Goal: Task Accomplishment & Management: Complete application form

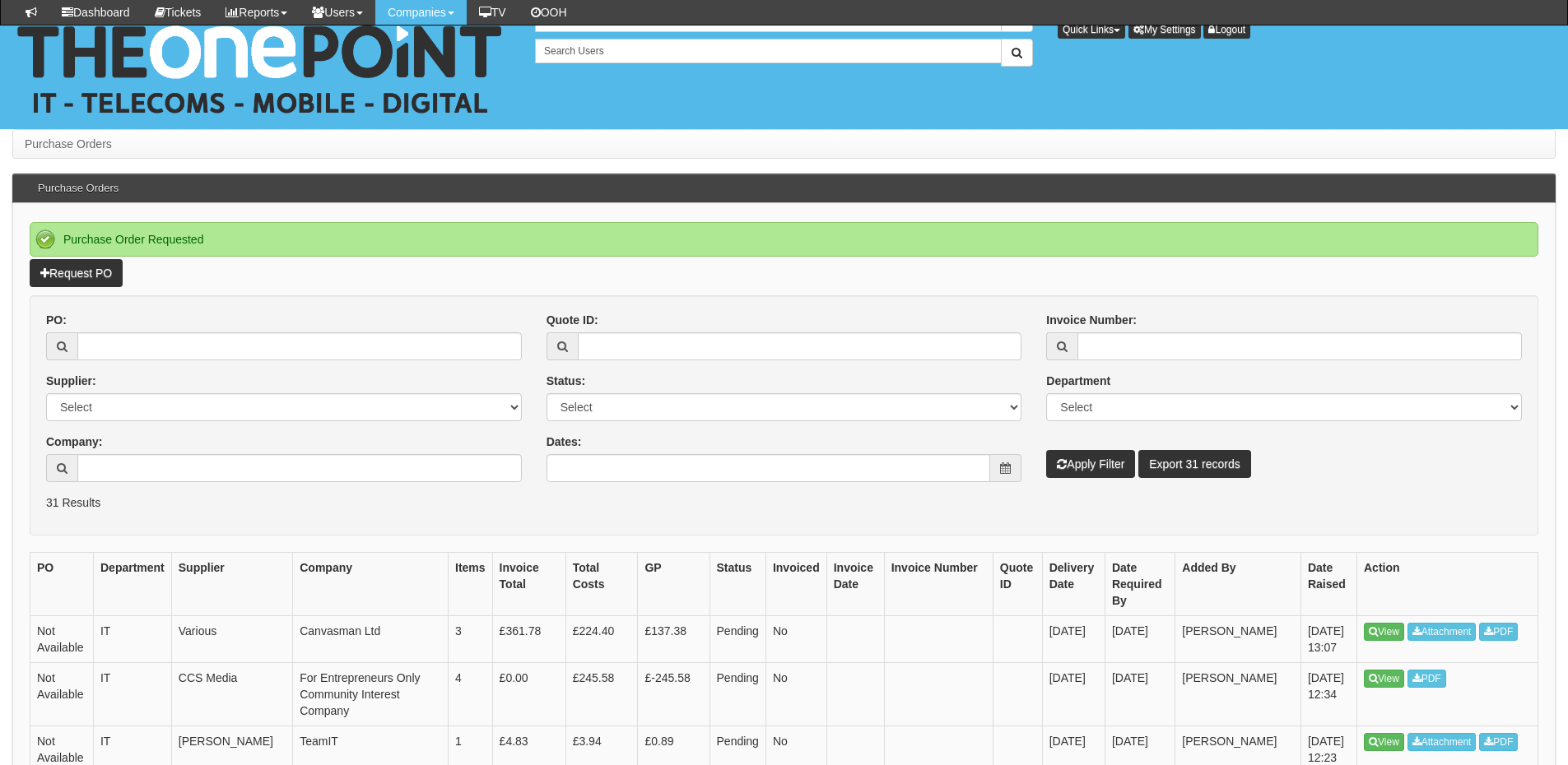
scroll to position [164, 0]
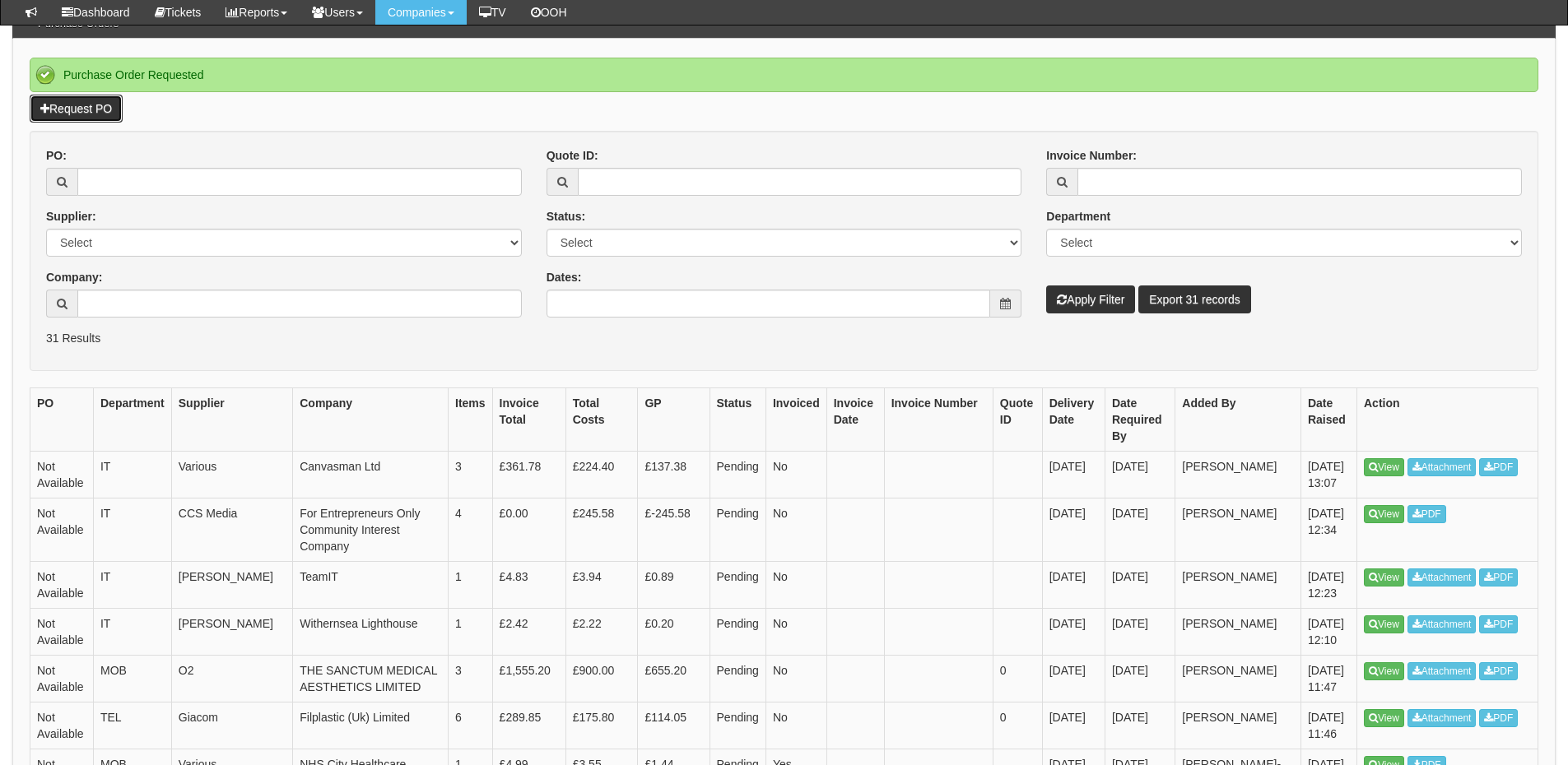
click at [71, 102] on link "Request PO" at bounding box center [75, 108] width 93 height 28
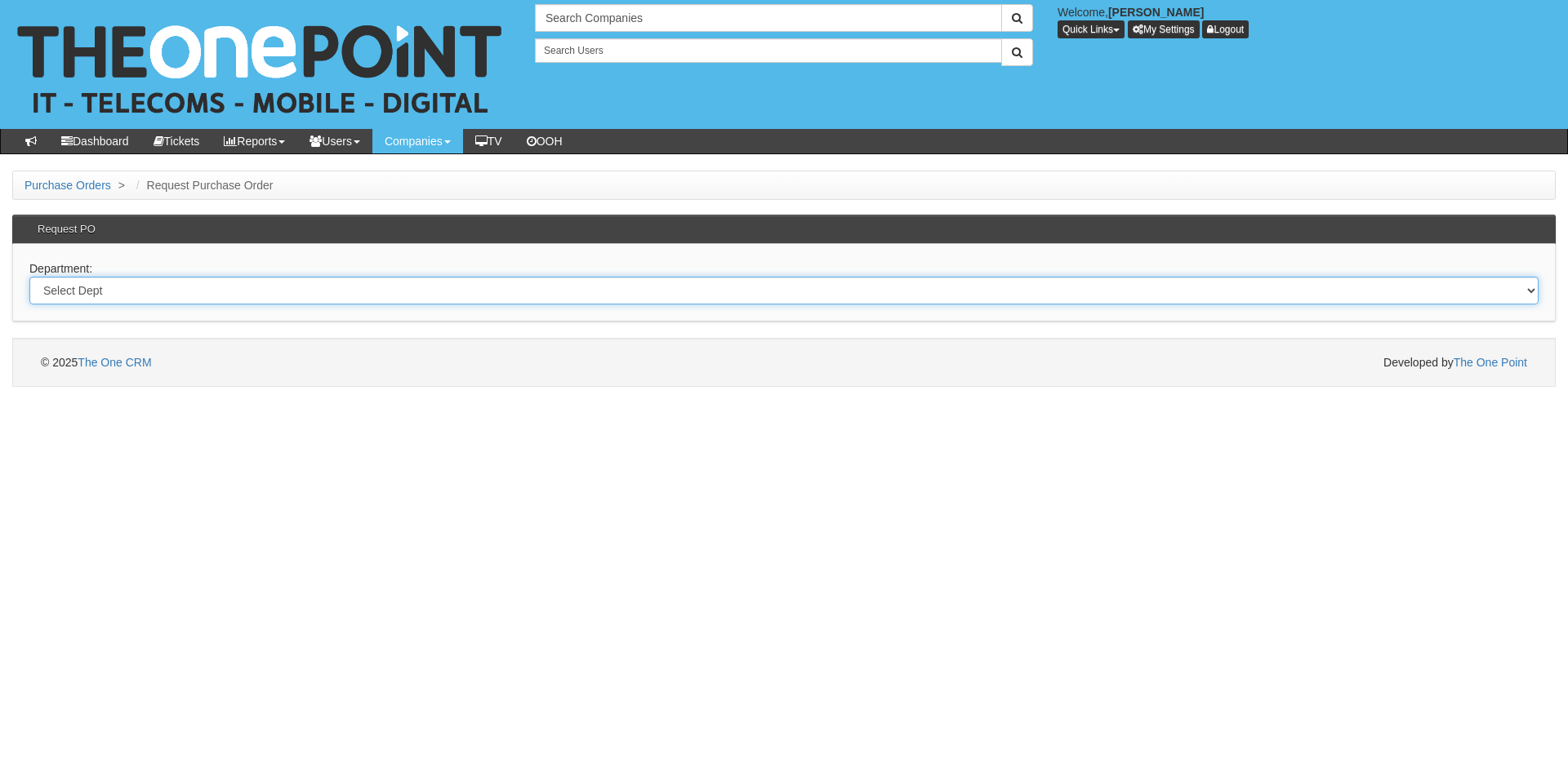
click at [338, 290] on select "Select Dept Digital Internal IT Mobiles Marketing Telecoms" at bounding box center [783, 290] width 1509 height 27
select select "?pipeID=&dept=IT"
click at [29, 276] on select "Select Dept Digital Internal IT Mobiles Marketing Telecoms" at bounding box center [783, 290] width 1509 height 27
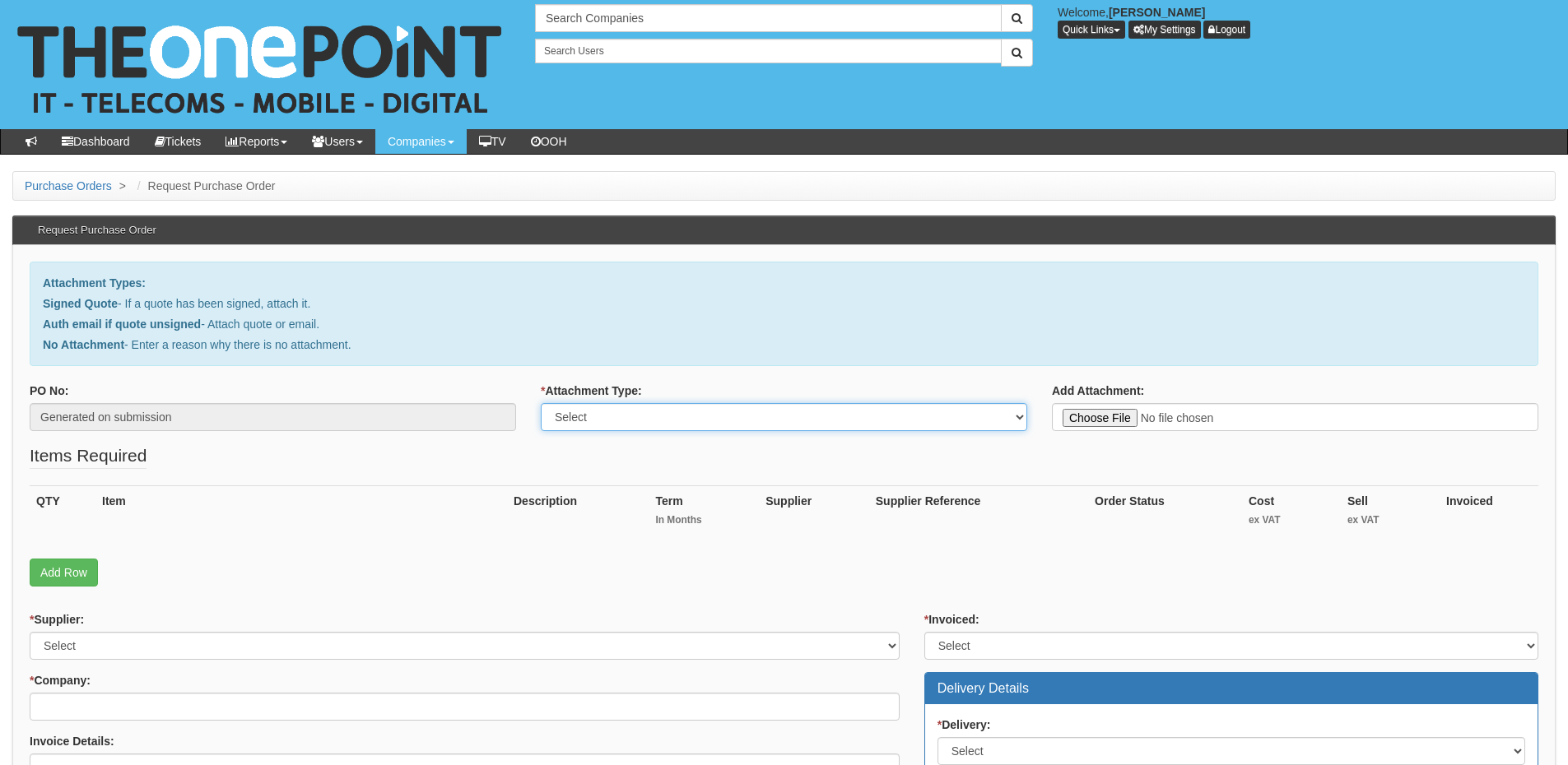
drag, startPoint x: 645, startPoint y: 421, endPoint x: 645, endPoint y: 430, distance: 9.0
click at [645, 421] on select "Select Signed Quote Auth email with quote if unsigned No Attachment" at bounding box center [784, 417] width 487 height 28
select select "No Attachment"
click at [541, 403] on select "Select Signed Quote Auth email with quote if unsigned No Attachment" at bounding box center [784, 417] width 487 height 28
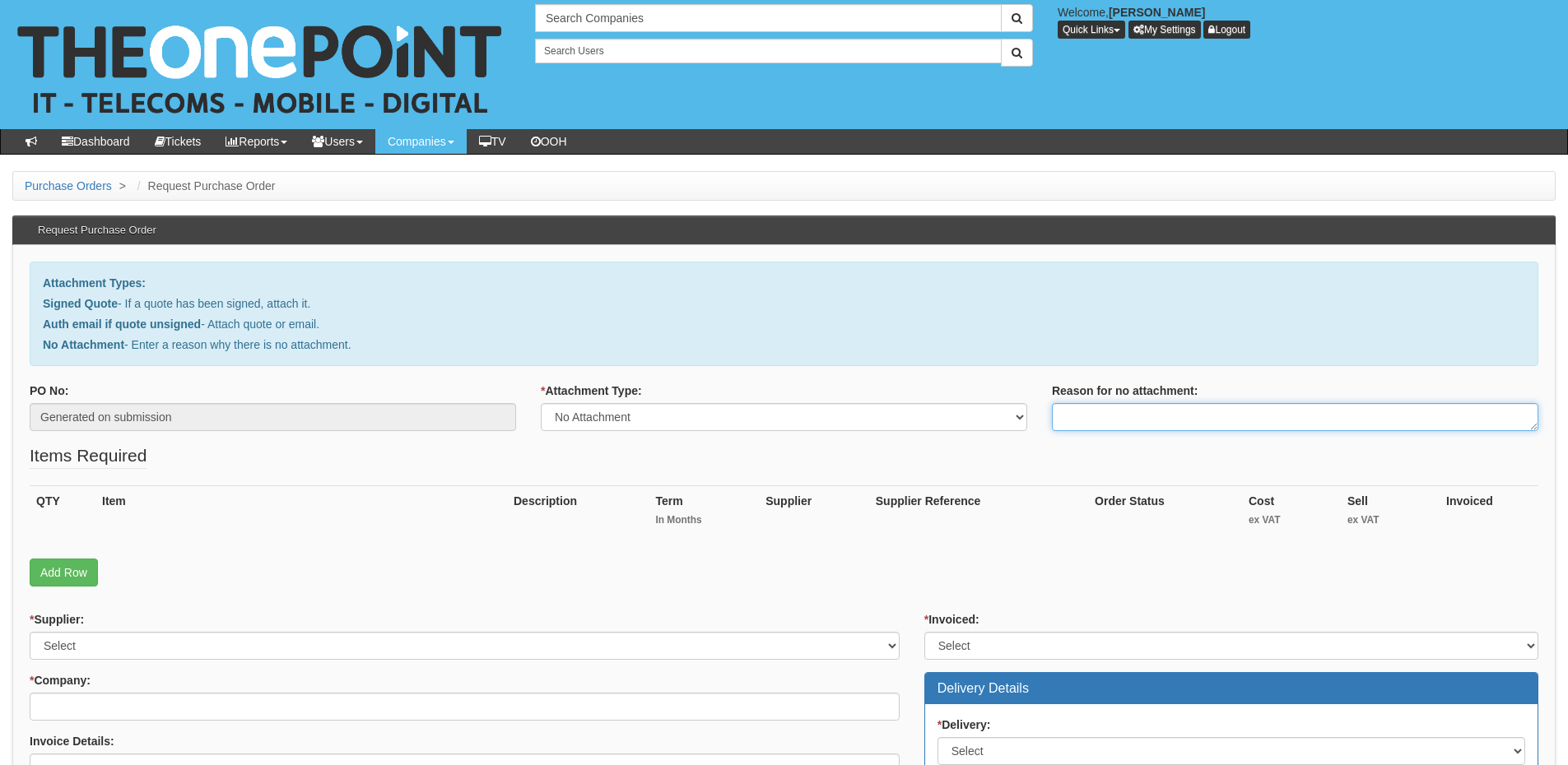
click at [1070, 420] on textarea "Reason for no attachment:" at bounding box center [1295, 417] width 487 height 28
click at [1228, 413] on textarea "Linked to ticket 440226" at bounding box center [1295, 417] width 487 height 28
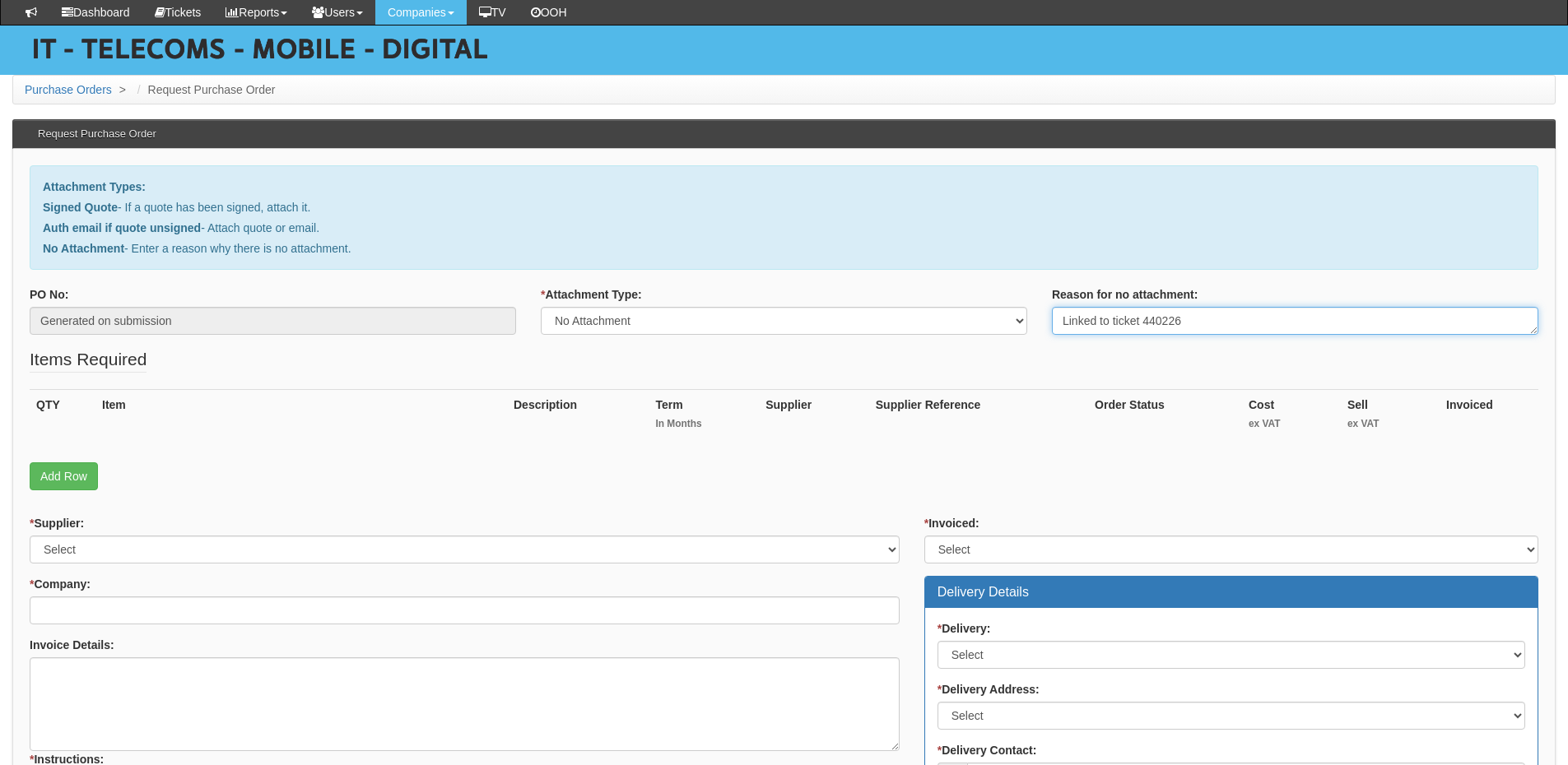
scroll to position [164, 0]
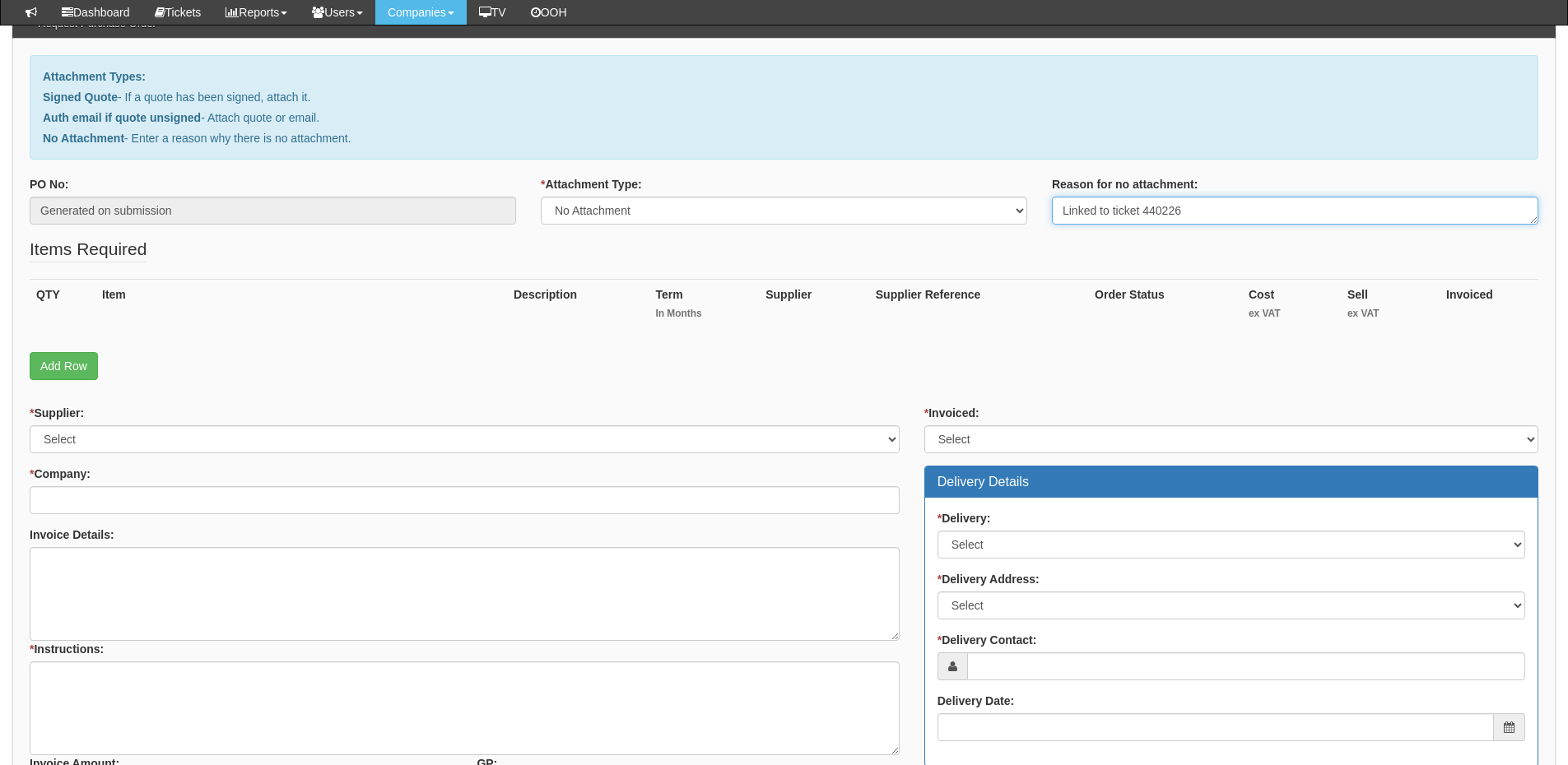
type textarea "Linked to ticket 440226"
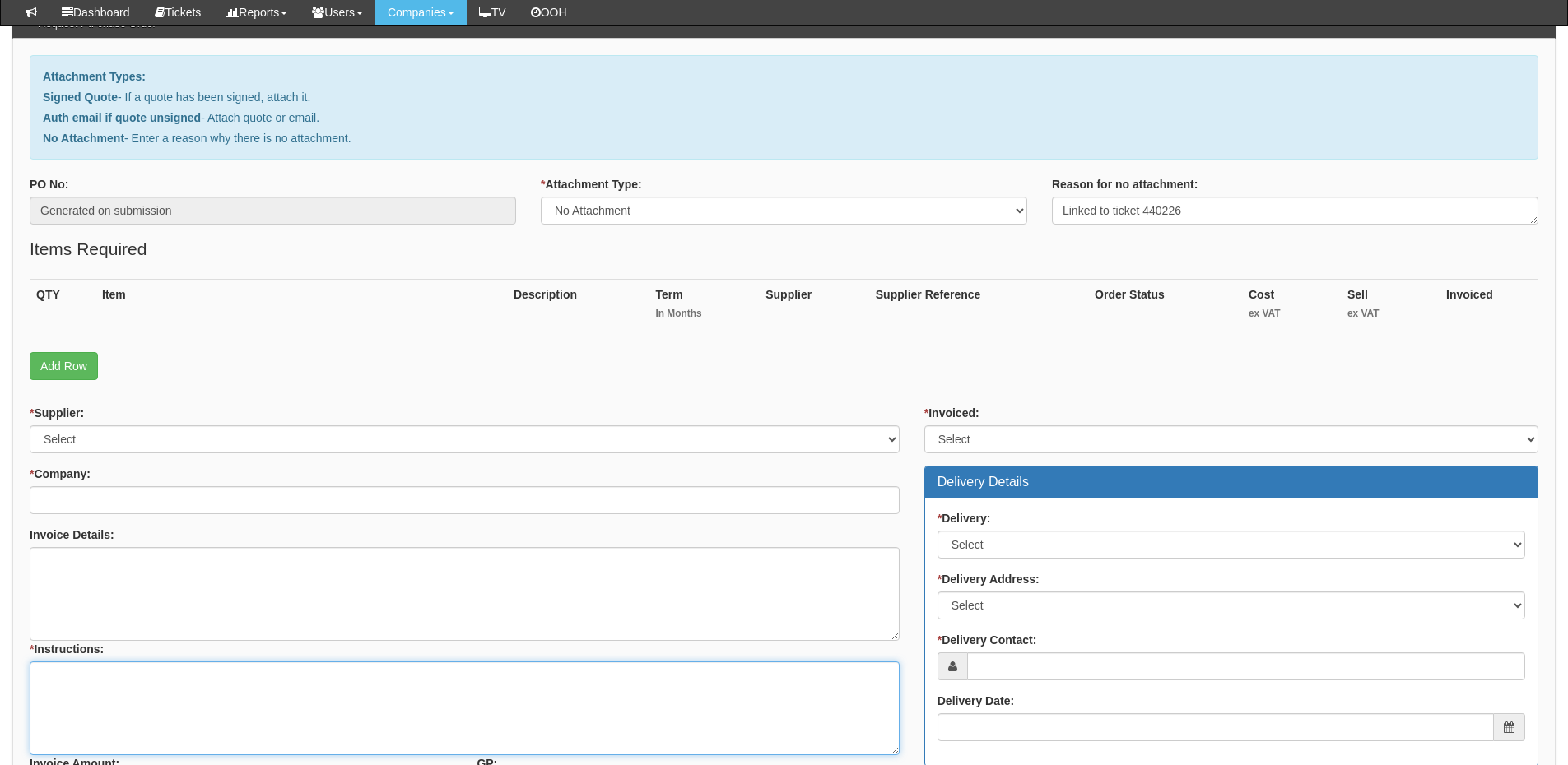
click at [129, 701] on textarea "* Instructions:" at bounding box center [464, 708] width 870 height 93
paste textarea "Linked to ticket 440226"
type textarea "Linked to ticket 440226"
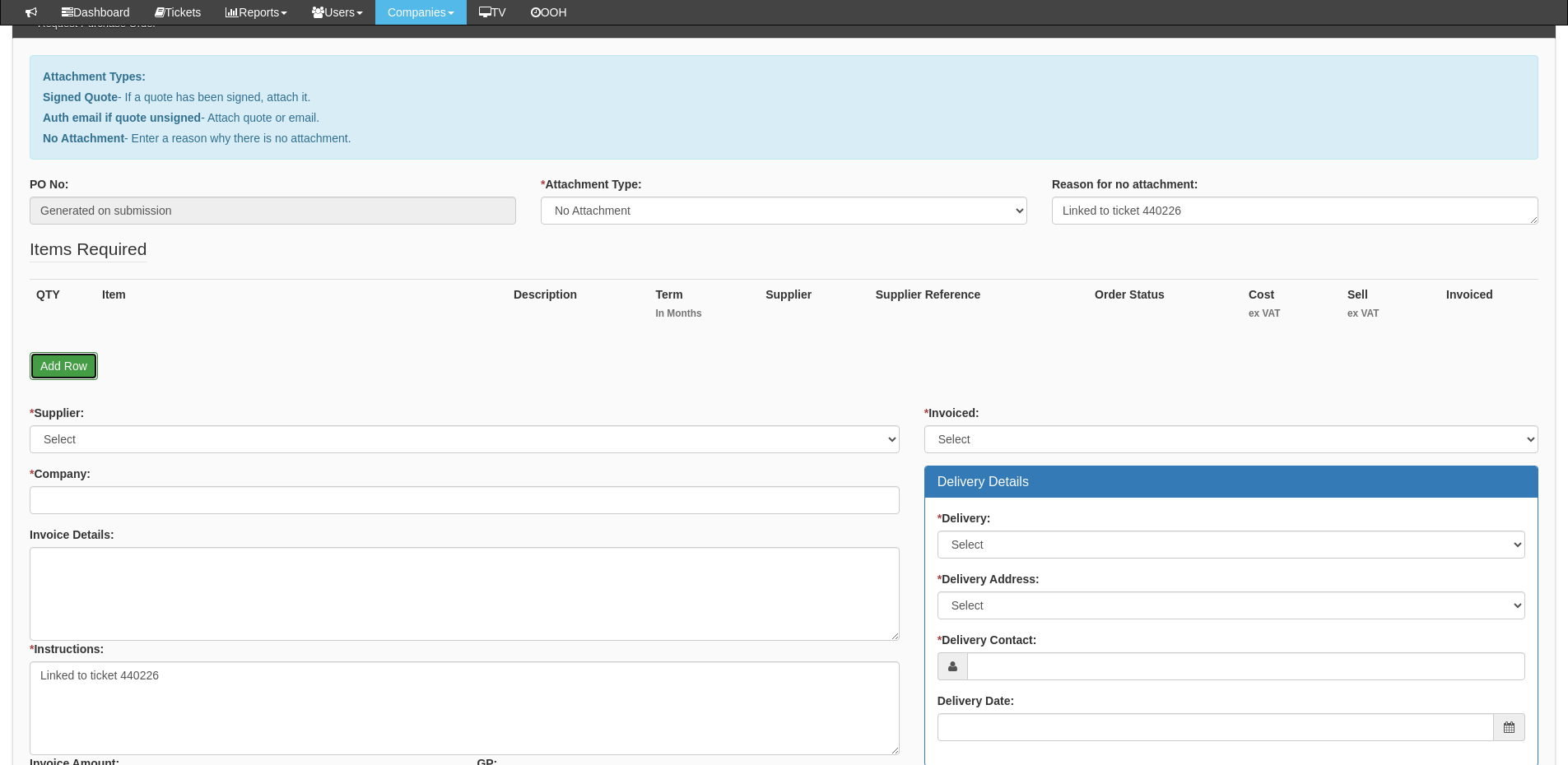
click at [54, 367] on link "Add Row" at bounding box center [63, 366] width 68 height 28
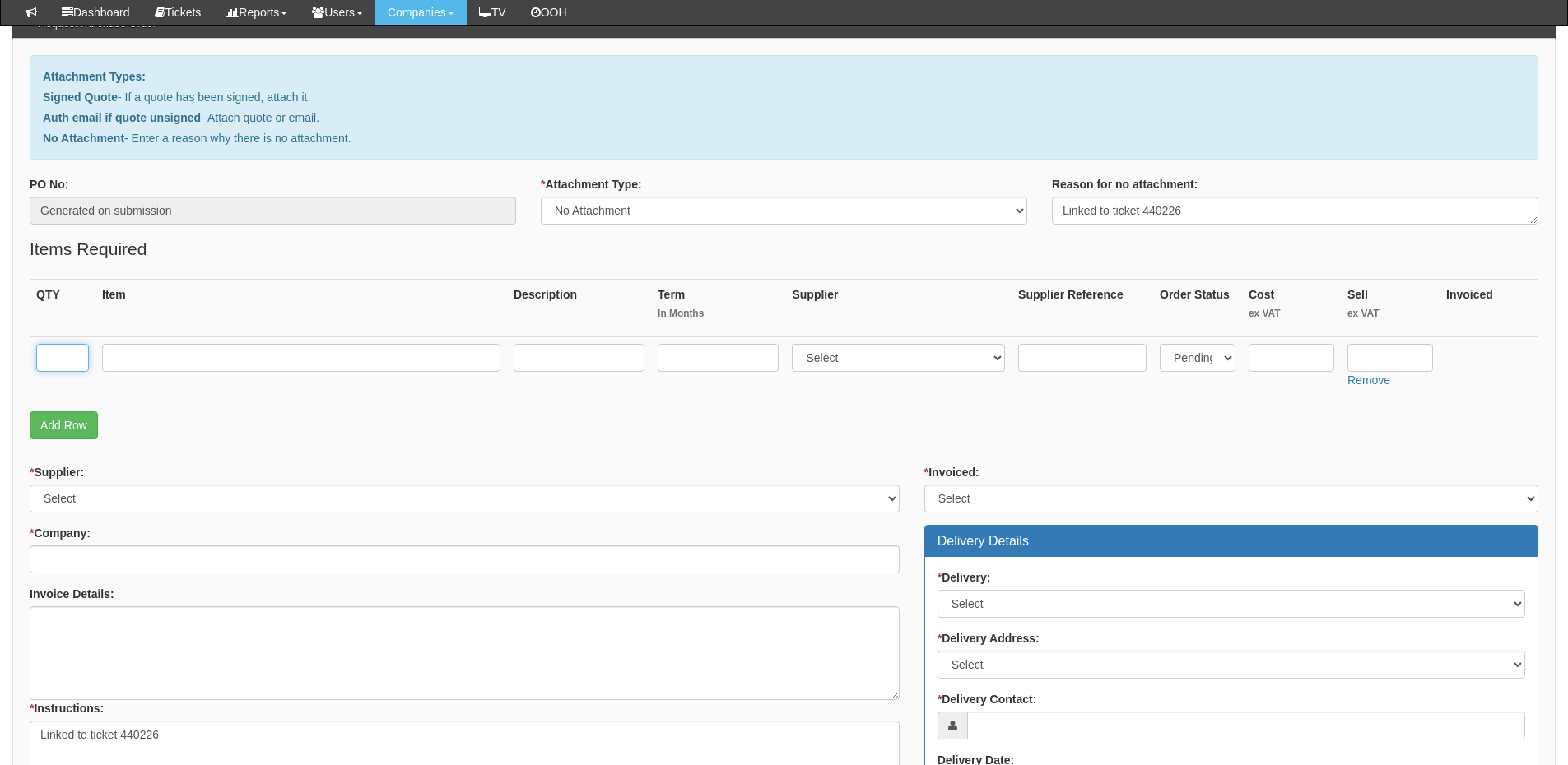
click at [52, 357] on input "text" at bounding box center [62, 357] width 53 height 28
type input "1"
click at [161, 359] on input "text" at bounding box center [301, 357] width 398 height 28
type input "Business Standard"
click at [716, 355] on input "text" at bounding box center [719, 357] width 121 height 28
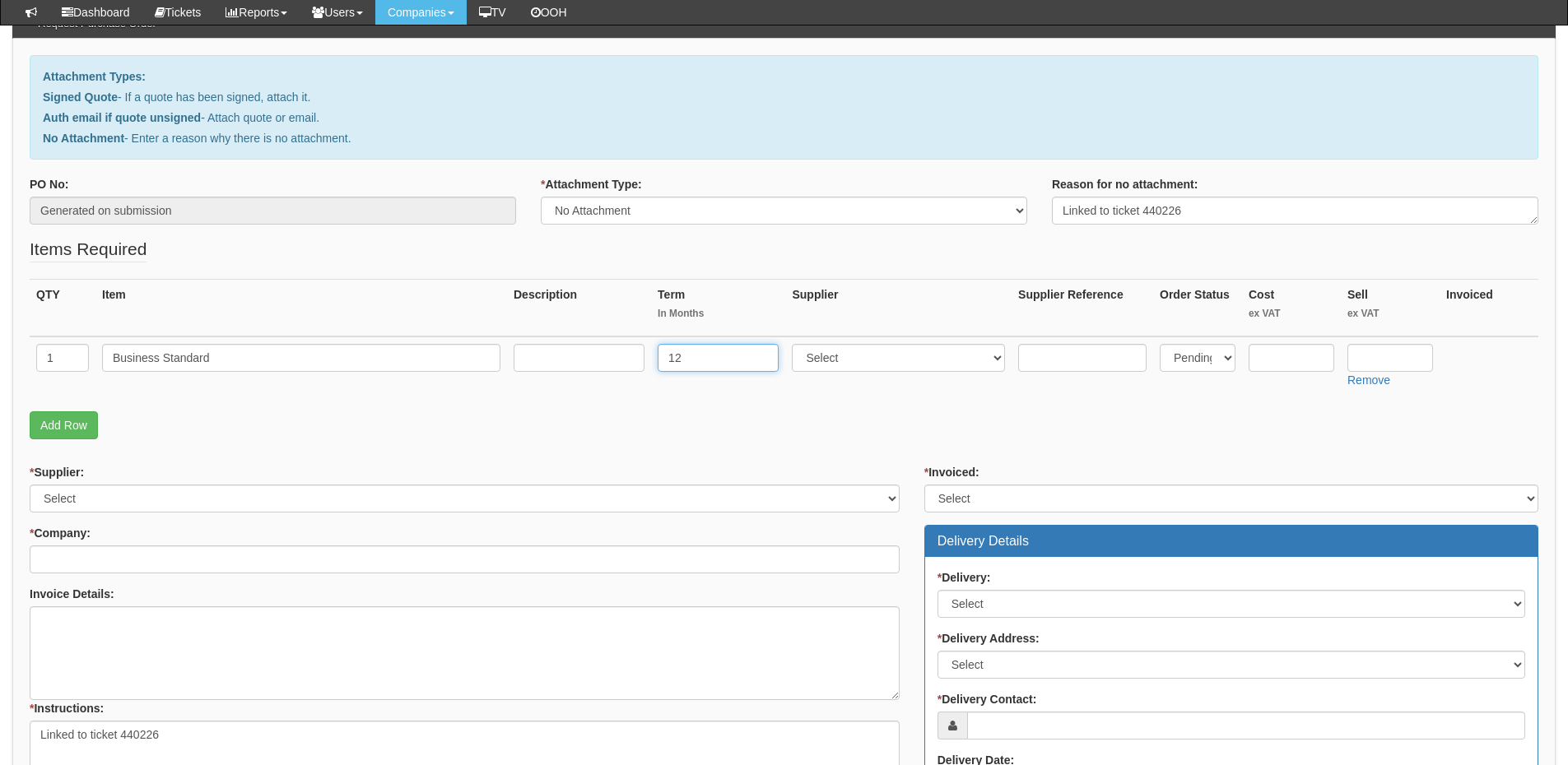
type input "12"
click at [615, 357] on input "text" at bounding box center [578, 357] width 131 height 28
type input "12-months"
drag, startPoint x: 846, startPoint y: 359, endPoint x: 832, endPoint y: 359, distance: 14.0
click at [846, 359] on select "Select 123 REG.co.uk 1Password 3 4Gon AA Jones Electric Ltd Abzorb Access Group…" at bounding box center [899, 357] width 213 height 28
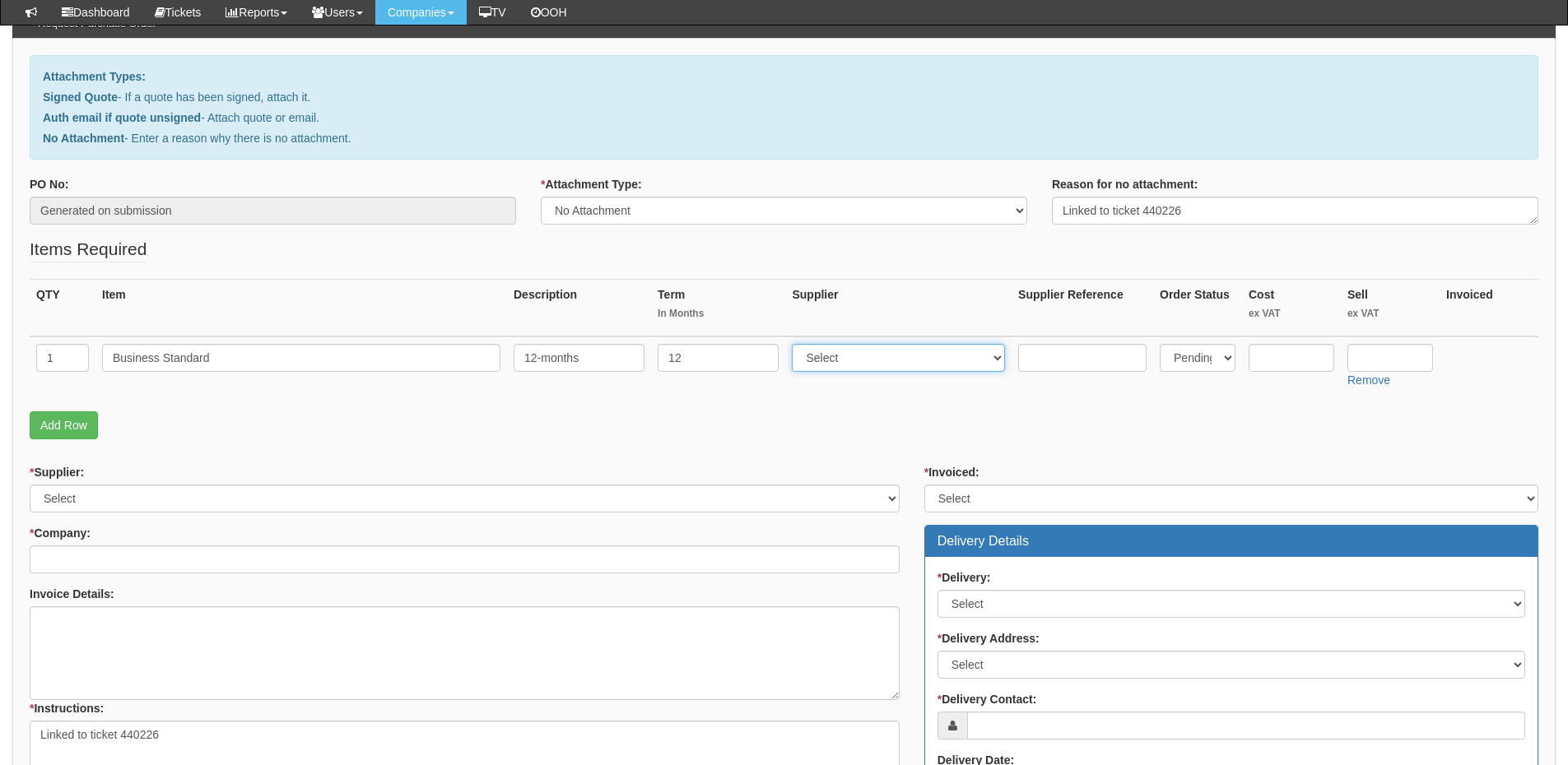
select select "291"
click at [796, 344] on select "Select 123 REG.co.uk 1Password 3 4Gon AA Jones Electric Ltd Abzorb Access Group…" at bounding box center [899, 357] width 213 height 28
click at [1397, 359] on input "text" at bounding box center [1390, 357] width 86 height 28
type input "10.30"
click at [1265, 354] on input "text" at bounding box center [1291, 357] width 86 height 28
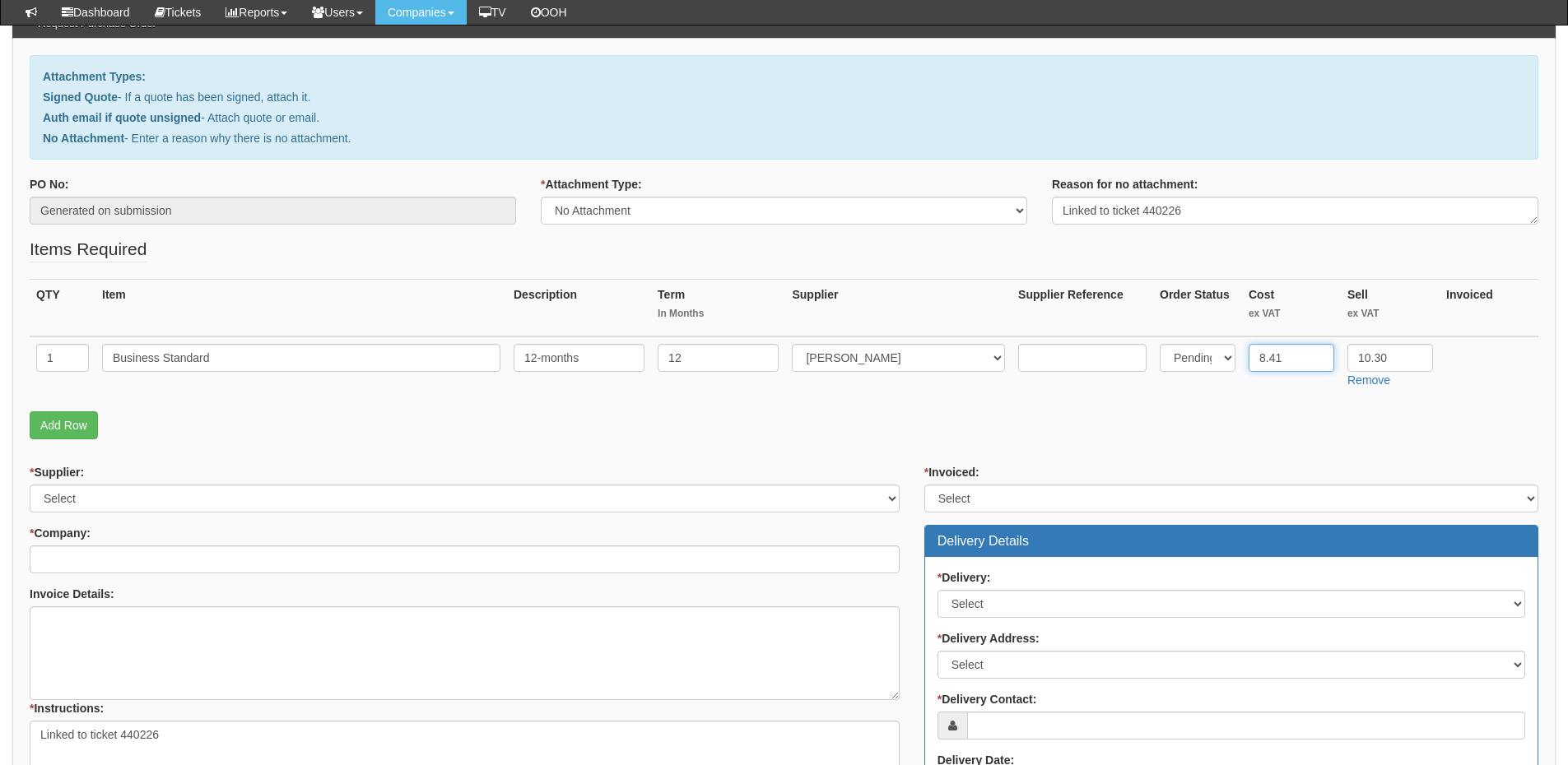
scroll to position [247, 0]
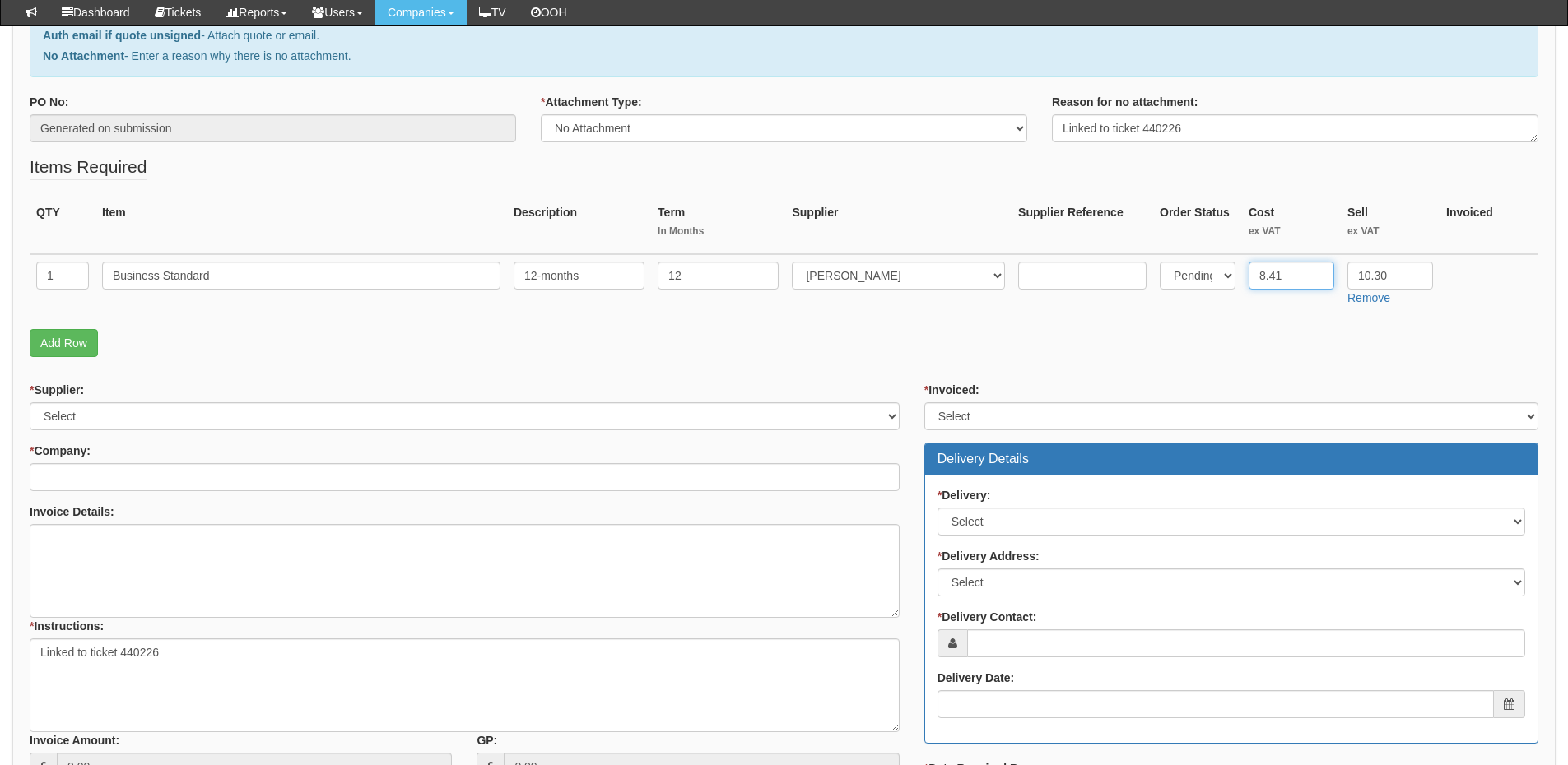
type input "8.41"
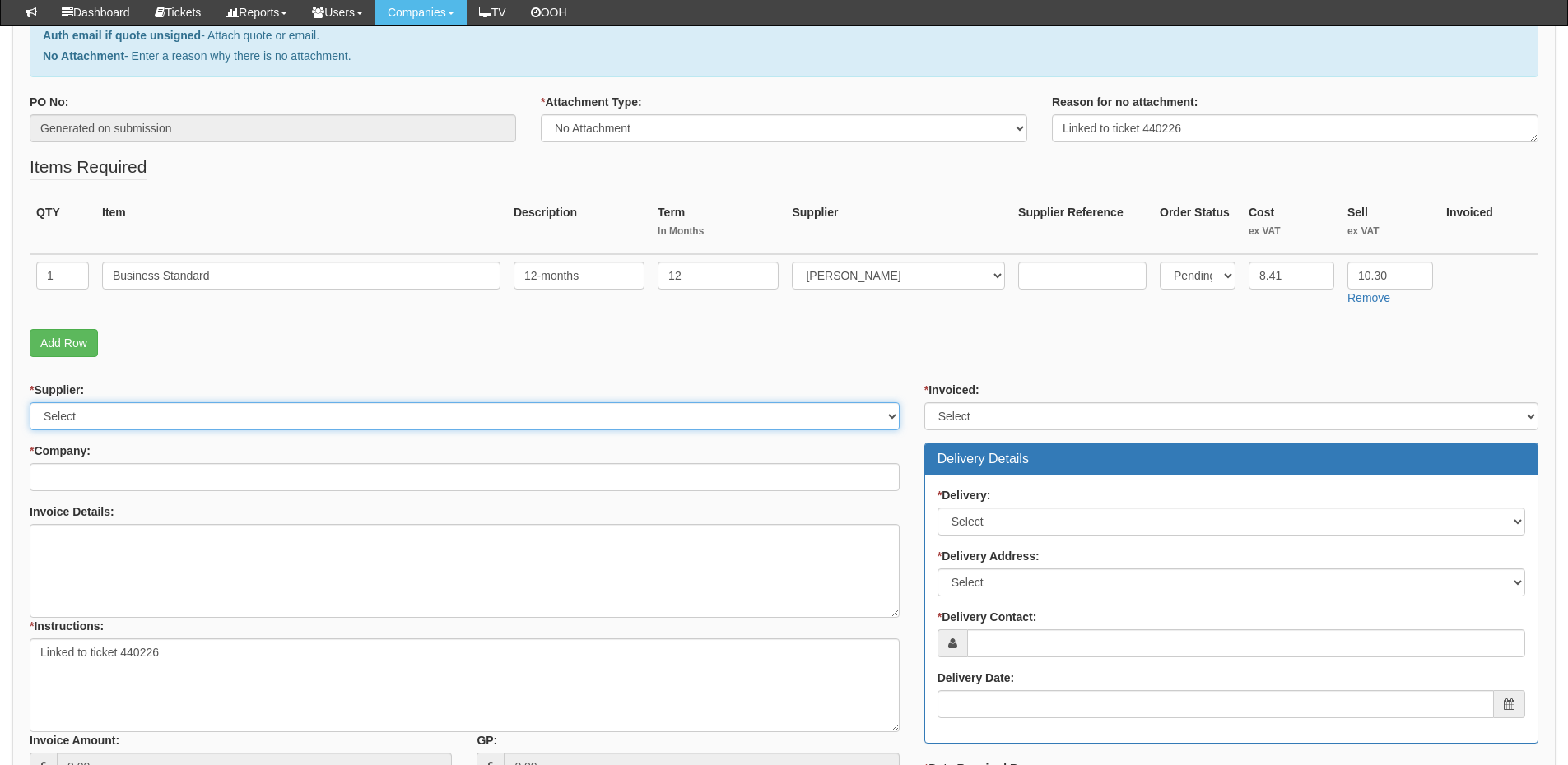
click at [105, 414] on select "Select 123 REG.co.uk 1Password 3 4Gon AA Jones Electric Ltd Abzorb Access Group…" at bounding box center [464, 416] width 870 height 28
select select "291"
click at [29, 402] on select "Select 123 REG.co.uk 1Password 3 4Gon AA Jones Electric Ltd Abzorb Access Group…" at bounding box center [464, 416] width 870 height 28
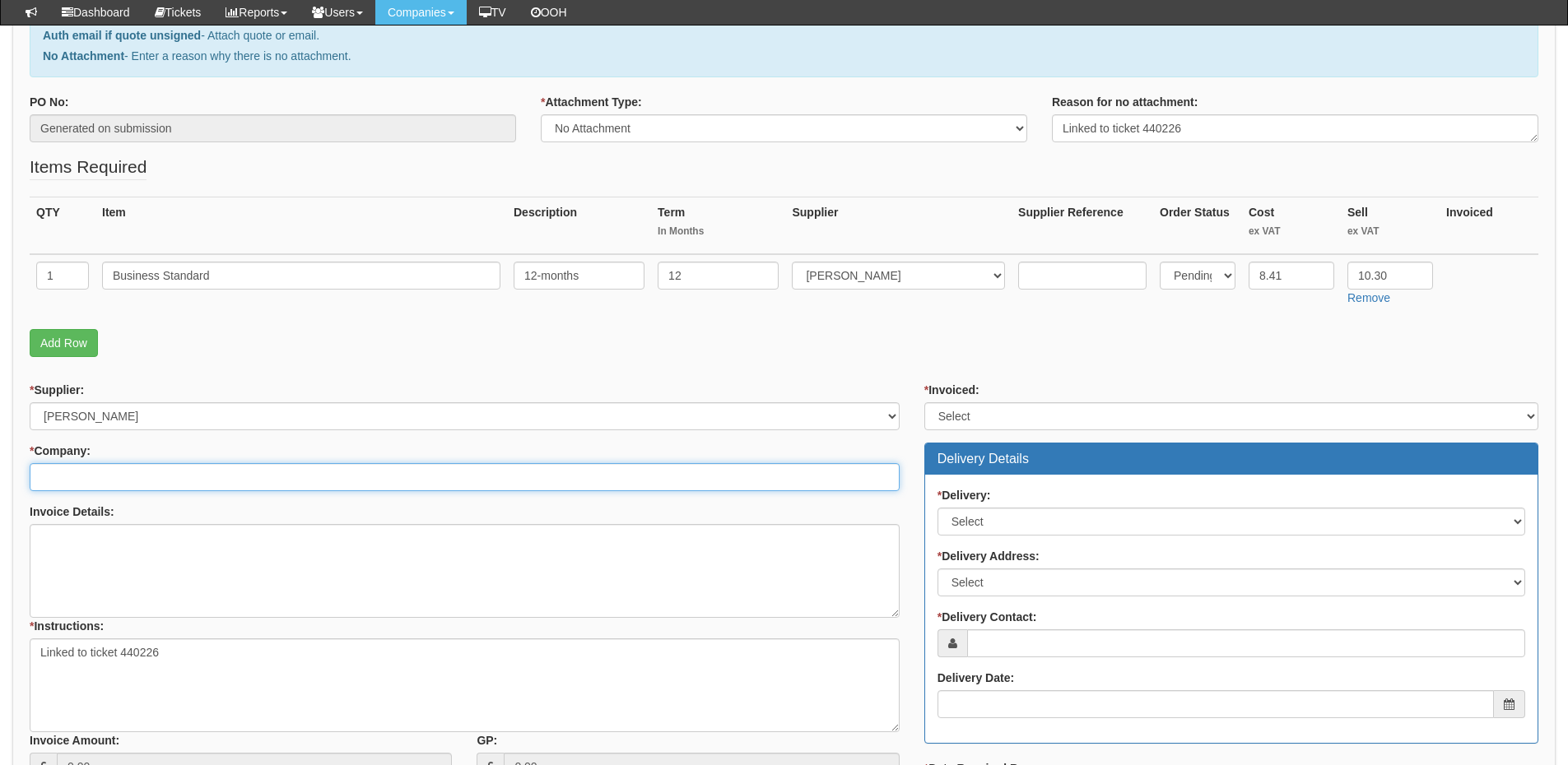
click at [113, 477] on input "* Company:" at bounding box center [464, 477] width 870 height 28
click at [63, 477] on input "hukk kr" at bounding box center [464, 477] width 870 height 28
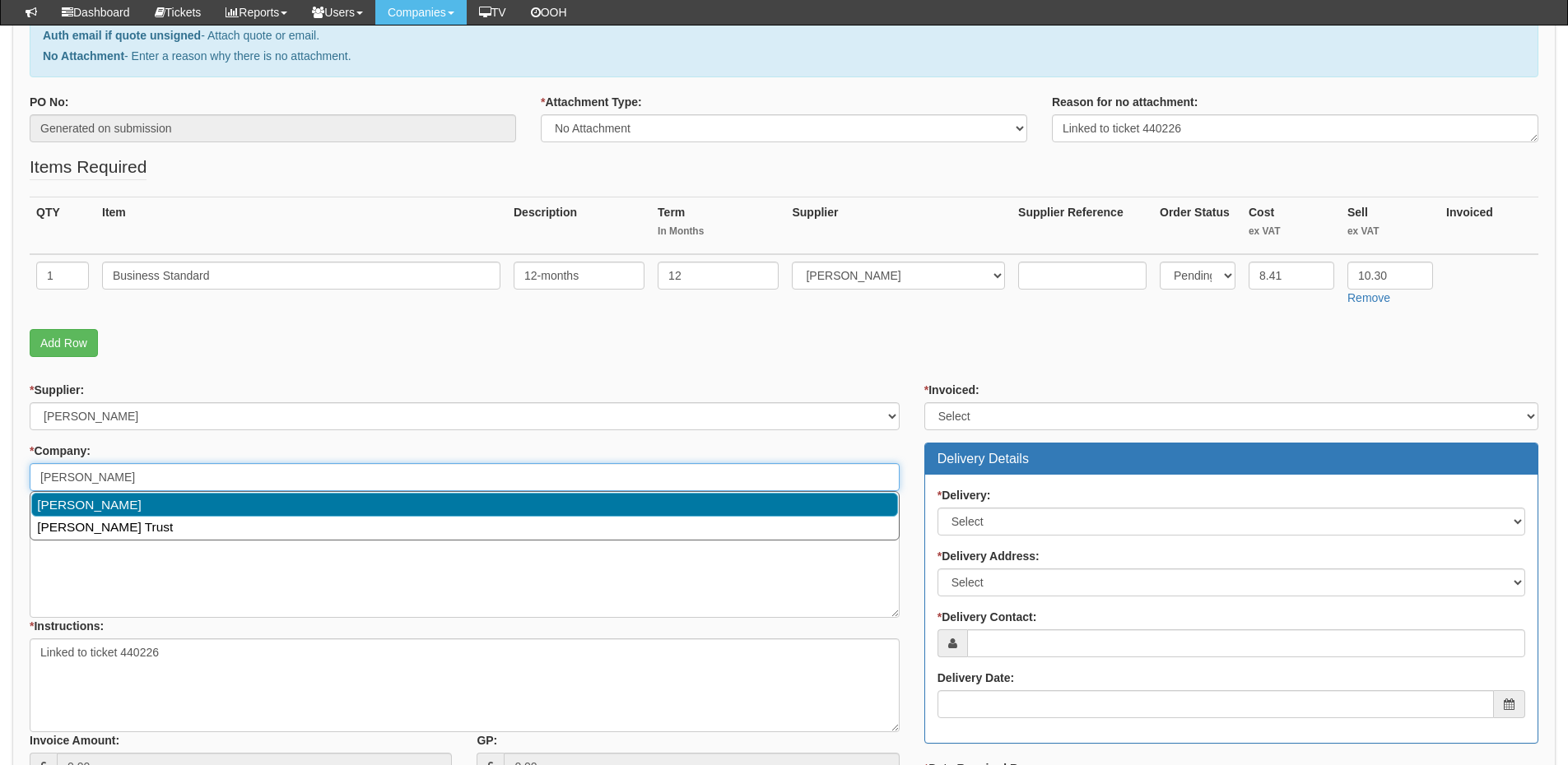
click at [85, 505] on link "[PERSON_NAME]" at bounding box center [464, 505] width 867 height 24
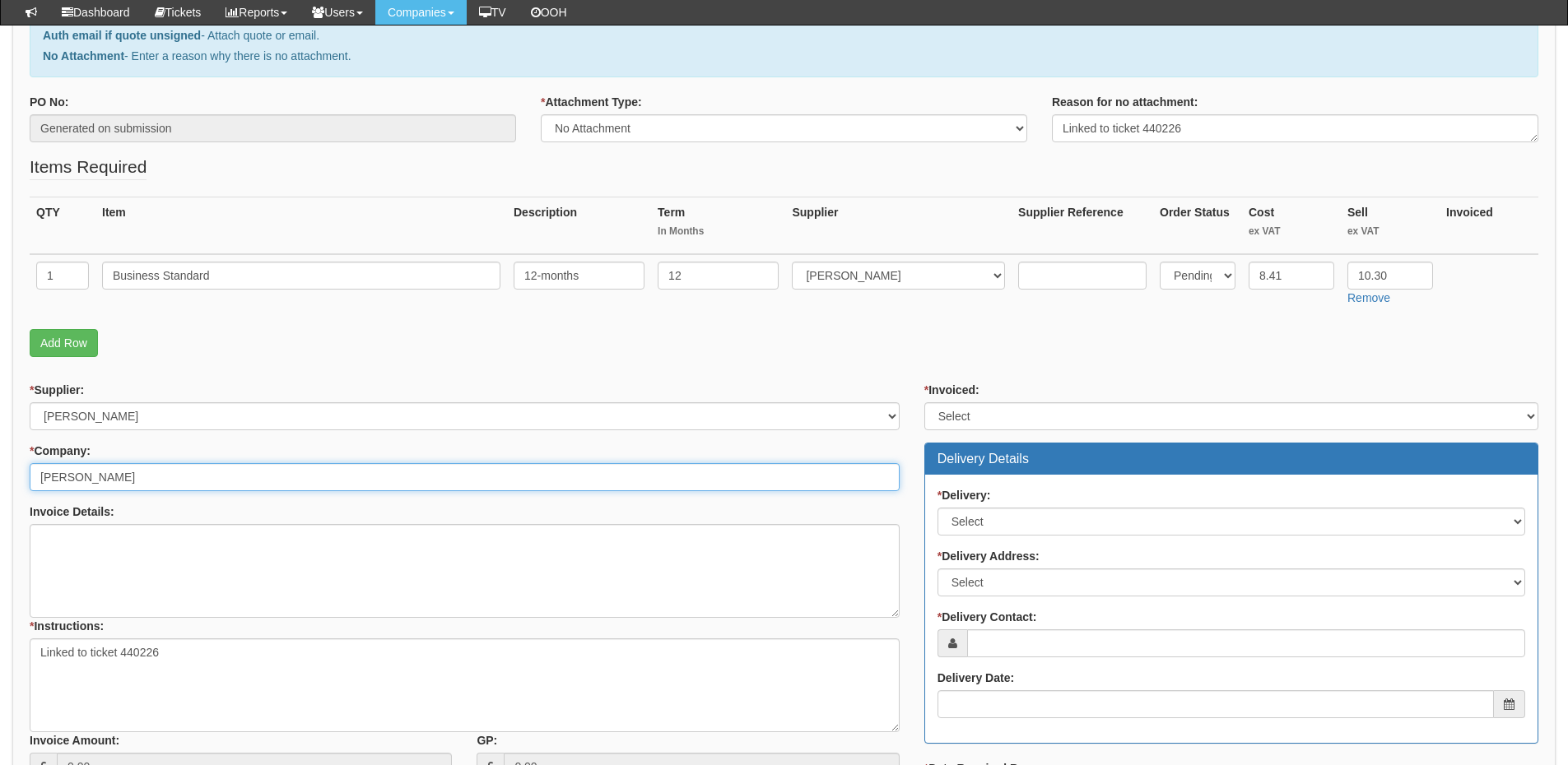
type input "[PERSON_NAME]"
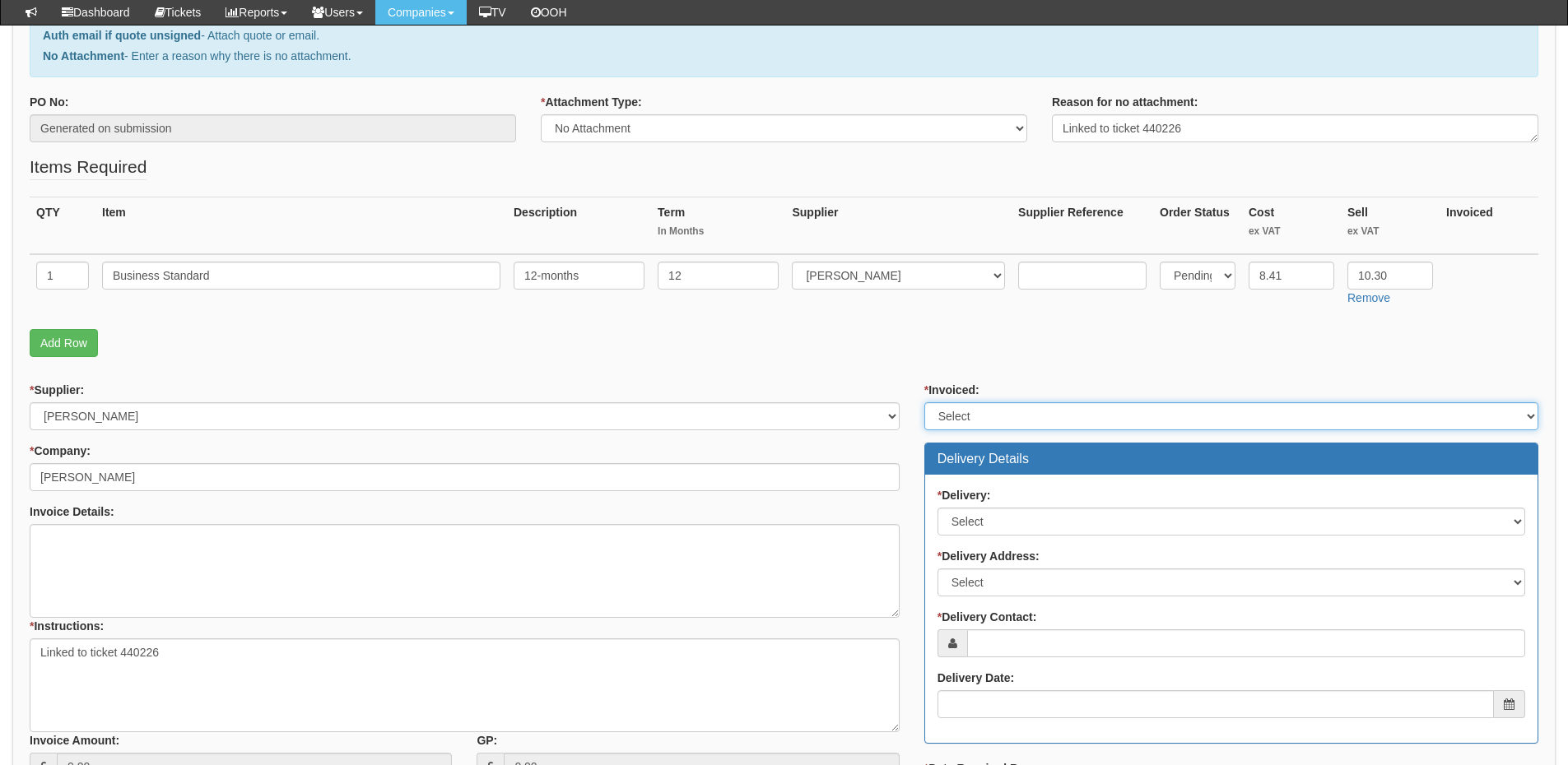
drag, startPoint x: 975, startPoint y: 414, endPoint x: 972, endPoint y: 429, distance: 15.3
click at [975, 414] on select "Select Yes No N/A STB (part of order)" at bounding box center [1231, 416] width 614 height 28
select select "2"
click at [925, 402] on select "Select Yes No N/A STB (part of order)" at bounding box center [1231, 416] width 614 height 28
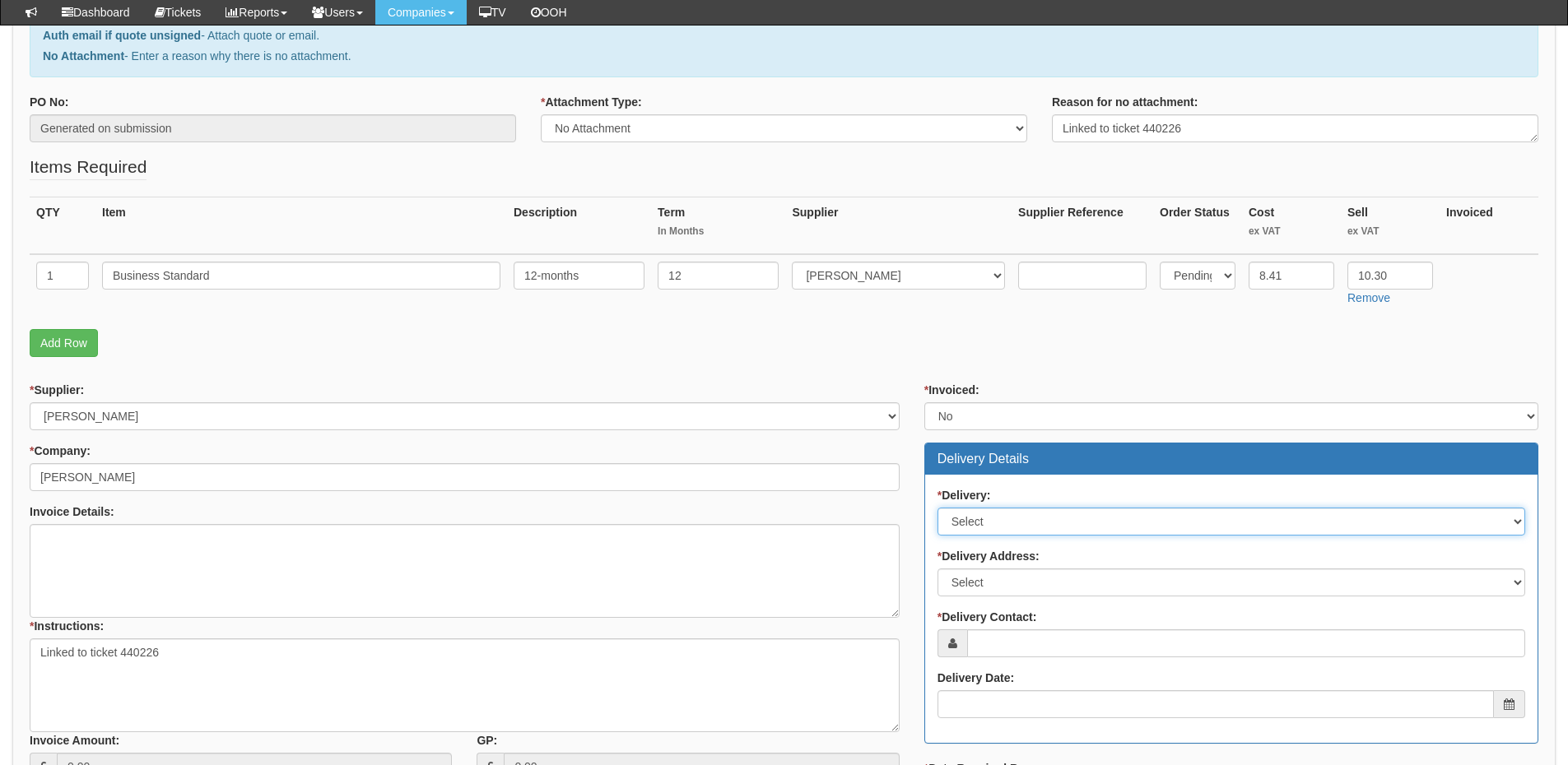
drag, startPoint x: 975, startPoint y: 509, endPoint x: 978, endPoint y: 531, distance: 22.2
click at [975, 509] on select "Select No Not Applicable Yes" at bounding box center [1231, 522] width 588 height 28
select select "3"
click at [938, 508] on select "Select No Not Applicable Yes" at bounding box center [1231, 522] width 588 height 28
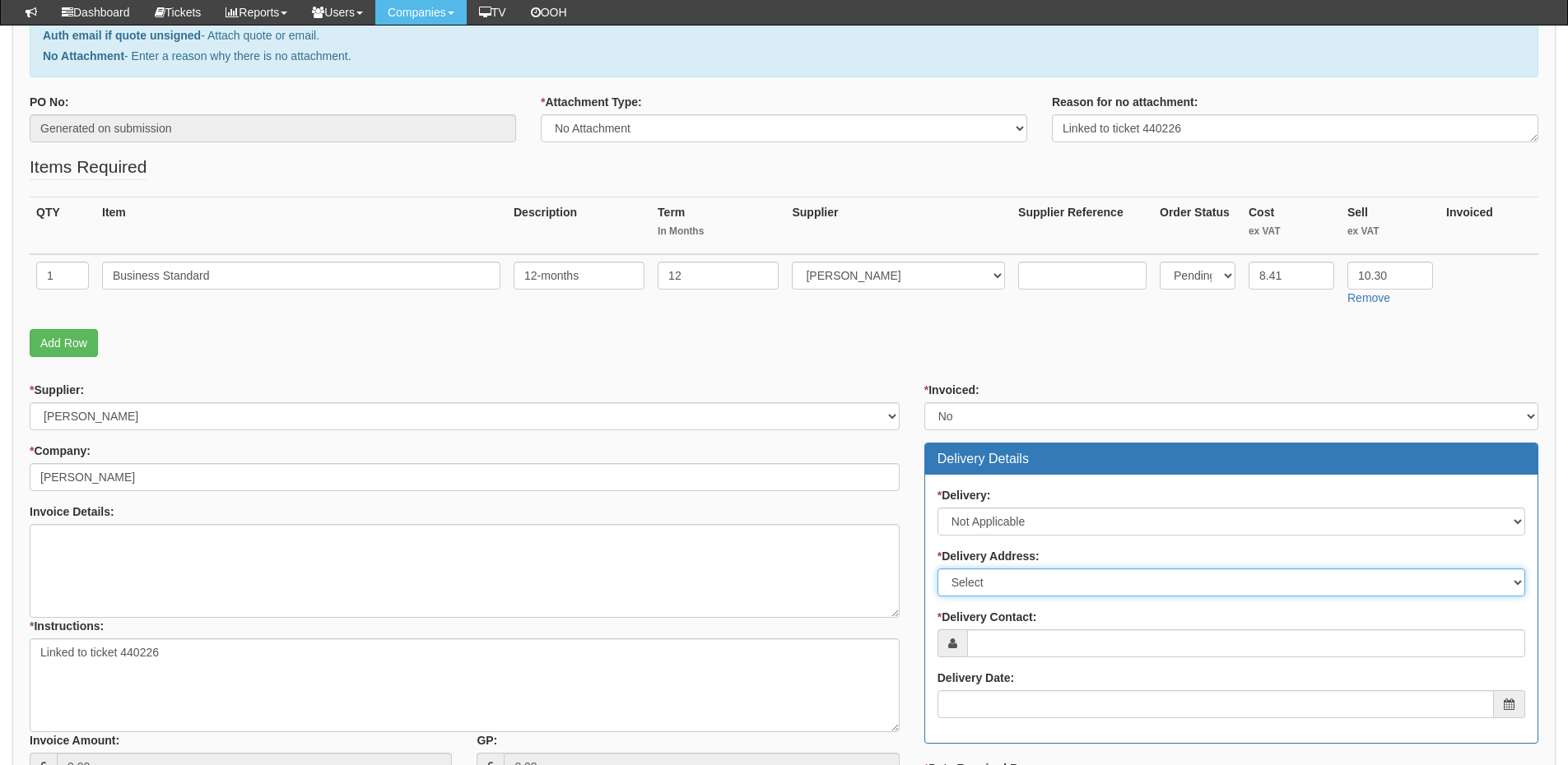
click at [986, 579] on select "Select Not Applicable Main Address - HU9 5HE Other" at bounding box center [1231, 582] width 588 height 28
select select "N/A"
click at [938, 569] on select "Select Not Applicable Main Address - HU9 5HE Other" at bounding box center [1231, 582] width 588 height 28
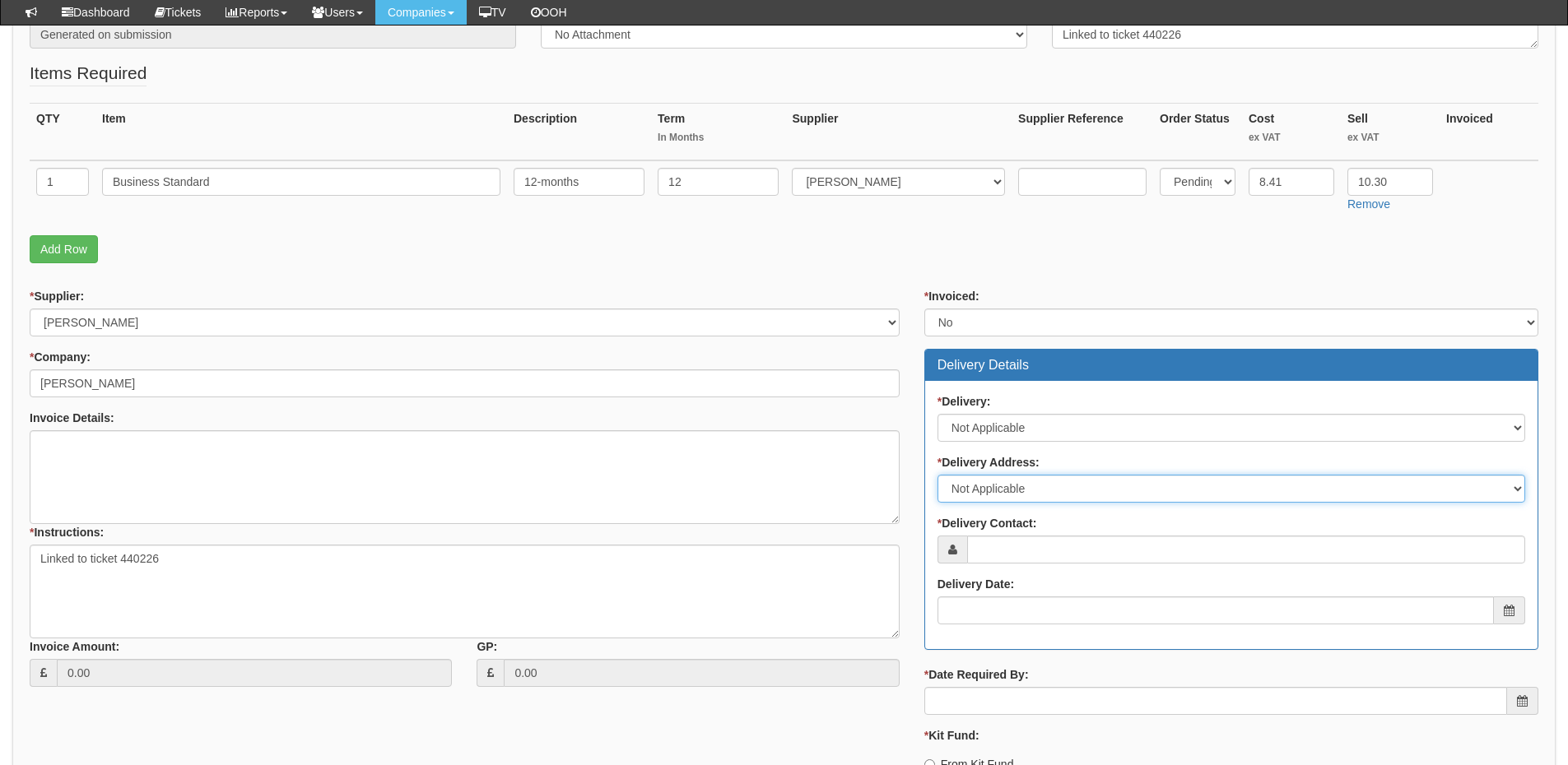
scroll to position [493, 0]
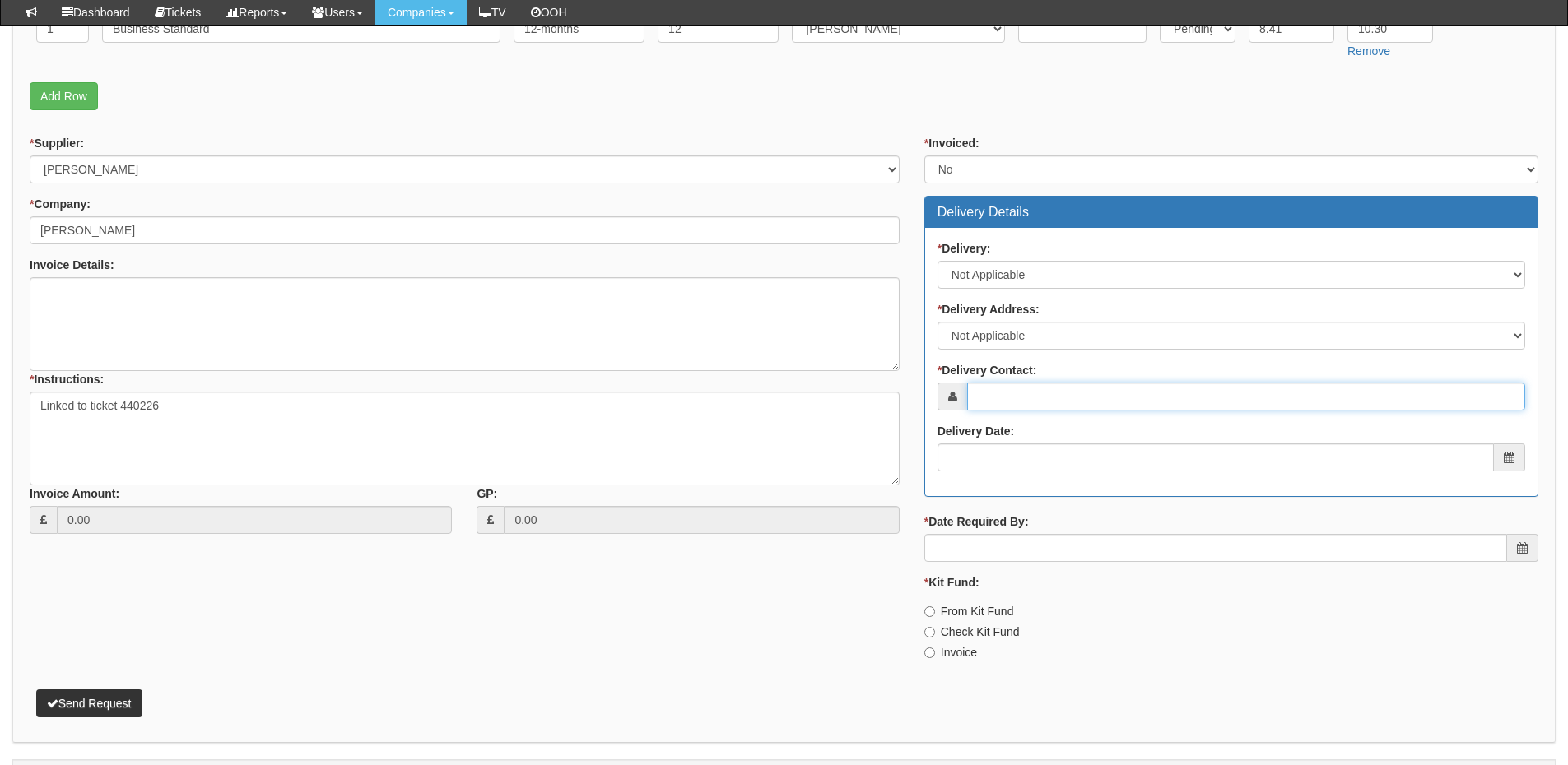
click at [990, 394] on input "* Delivery Contact:" at bounding box center [1246, 396] width 558 height 28
type input "[PERSON_NAME]"
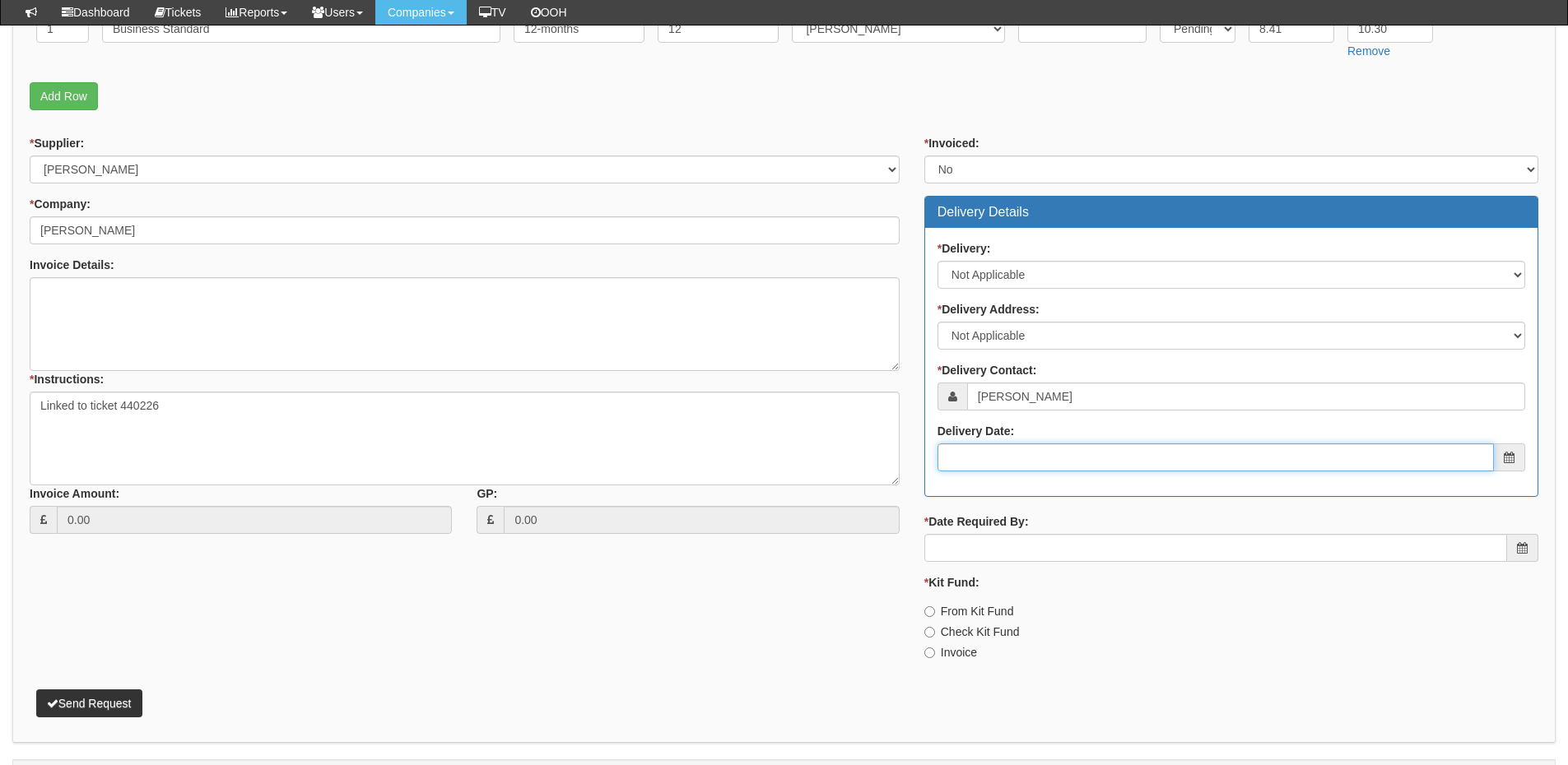
click at [1050, 460] on input "Delivery Date:" at bounding box center [1216, 457] width 557 height 28
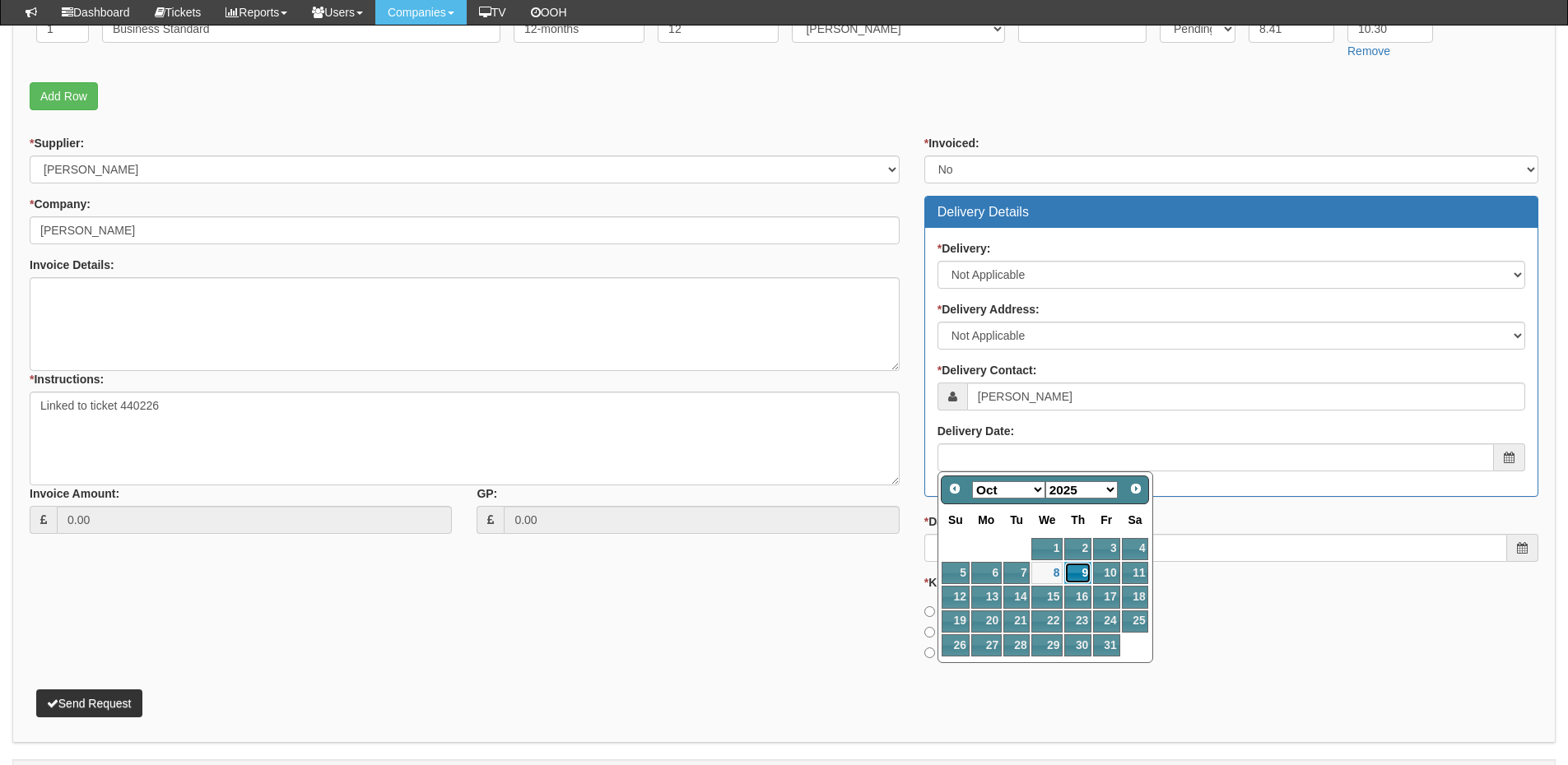
click at [1074, 576] on link "9" at bounding box center [1077, 573] width 27 height 22
type input "2025-10-09"
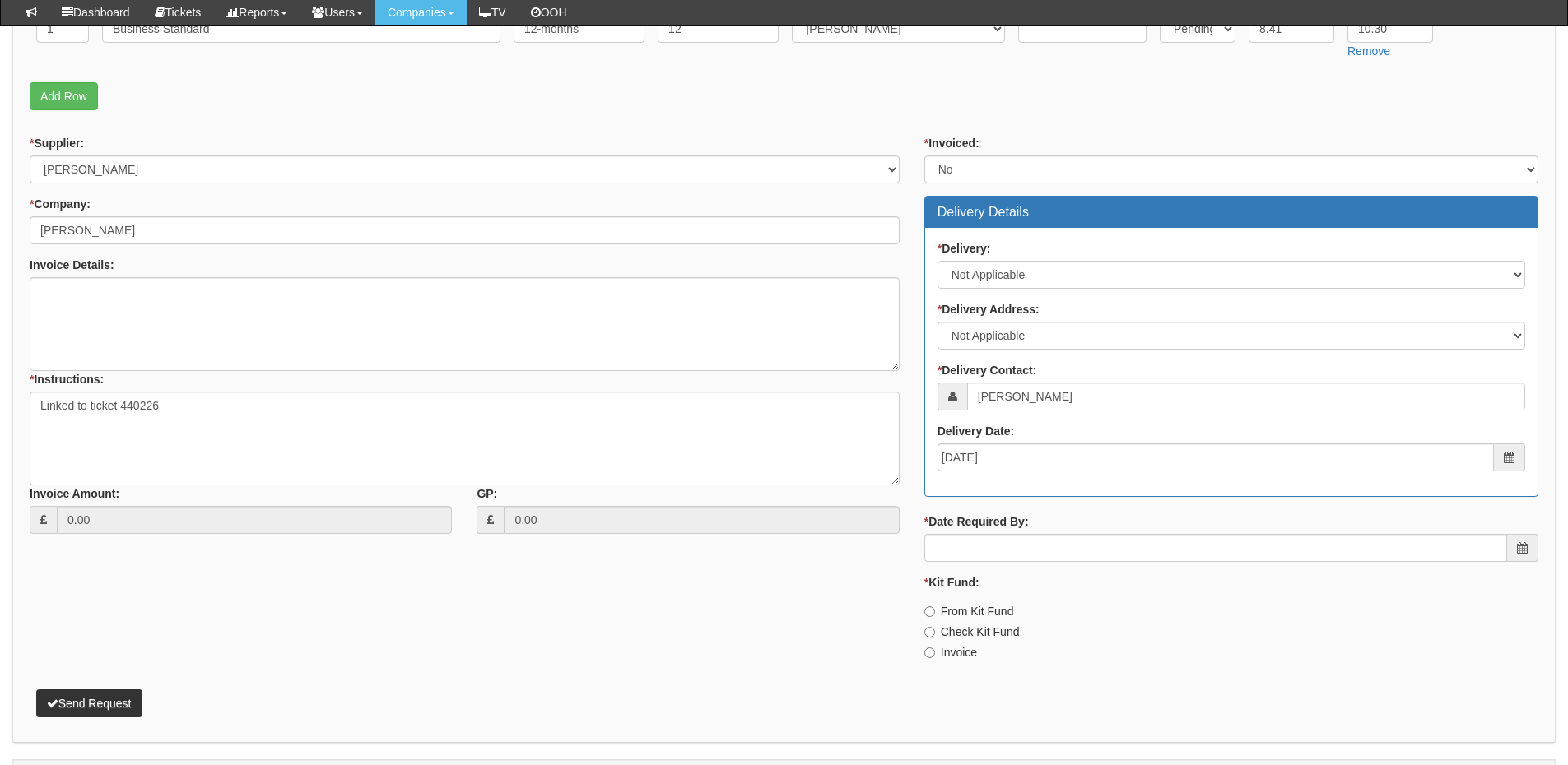
click at [1055, 529] on div "* Date Required By:" at bounding box center [1231, 537] width 614 height 48
click at [1063, 550] on input "* Date Required By:" at bounding box center [1216, 548] width 583 height 28
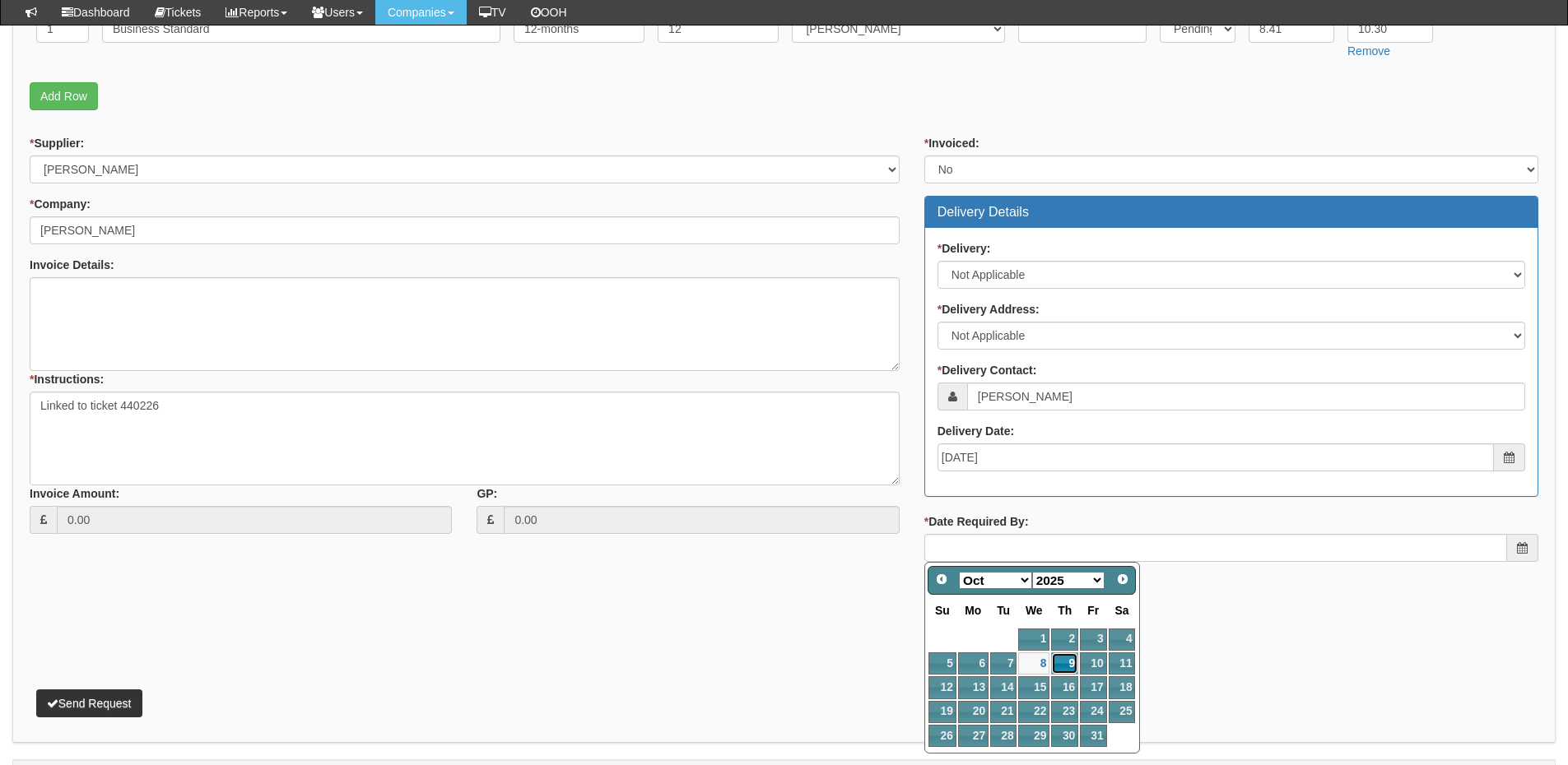
click at [1066, 661] on link "9" at bounding box center [1064, 664] width 27 height 22
type input "2025-10-09"
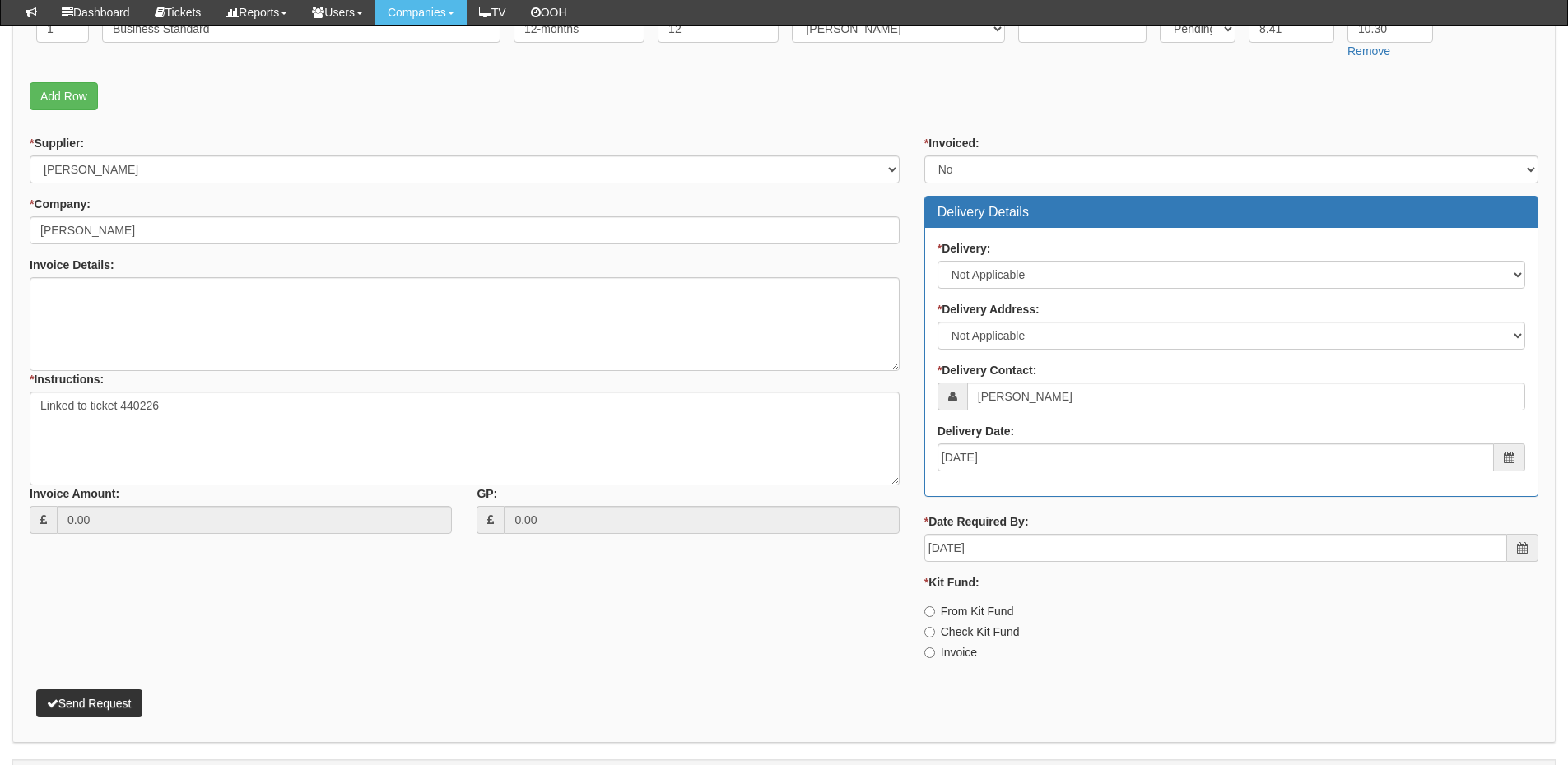
click at [962, 639] on label "Check Kit Fund" at bounding box center [972, 632] width 95 height 16
click at [935, 638] on input "Check Kit Fund" at bounding box center [930, 633] width 10 height 10
radio input "true"
click at [952, 646] on label "Invoice" at bounding box center [951, 652] width 53 height 16
click at [949, 657] on label "Invoice" at bounding box center [951, 652] width 53 height 16
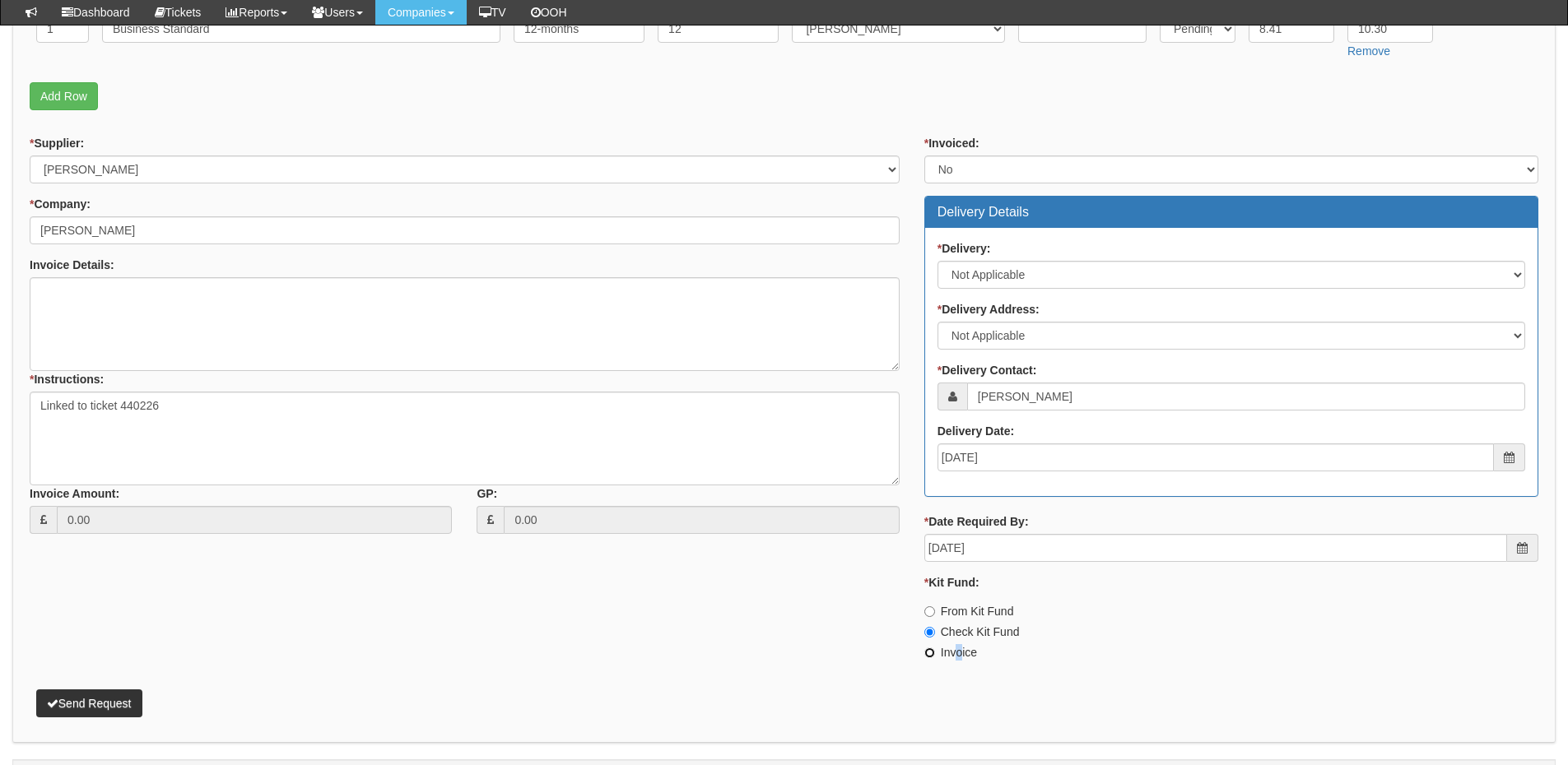
click at [935, 657] on input "Invoice" at bounding box center [930, 652] width 10 height 10
radio input "true"
click at [92, 695] on button "Send Request" at bounding box center [89, 704] width 106 height 28
